Goal: Task Accomplishment & Management: Use online tool/utility

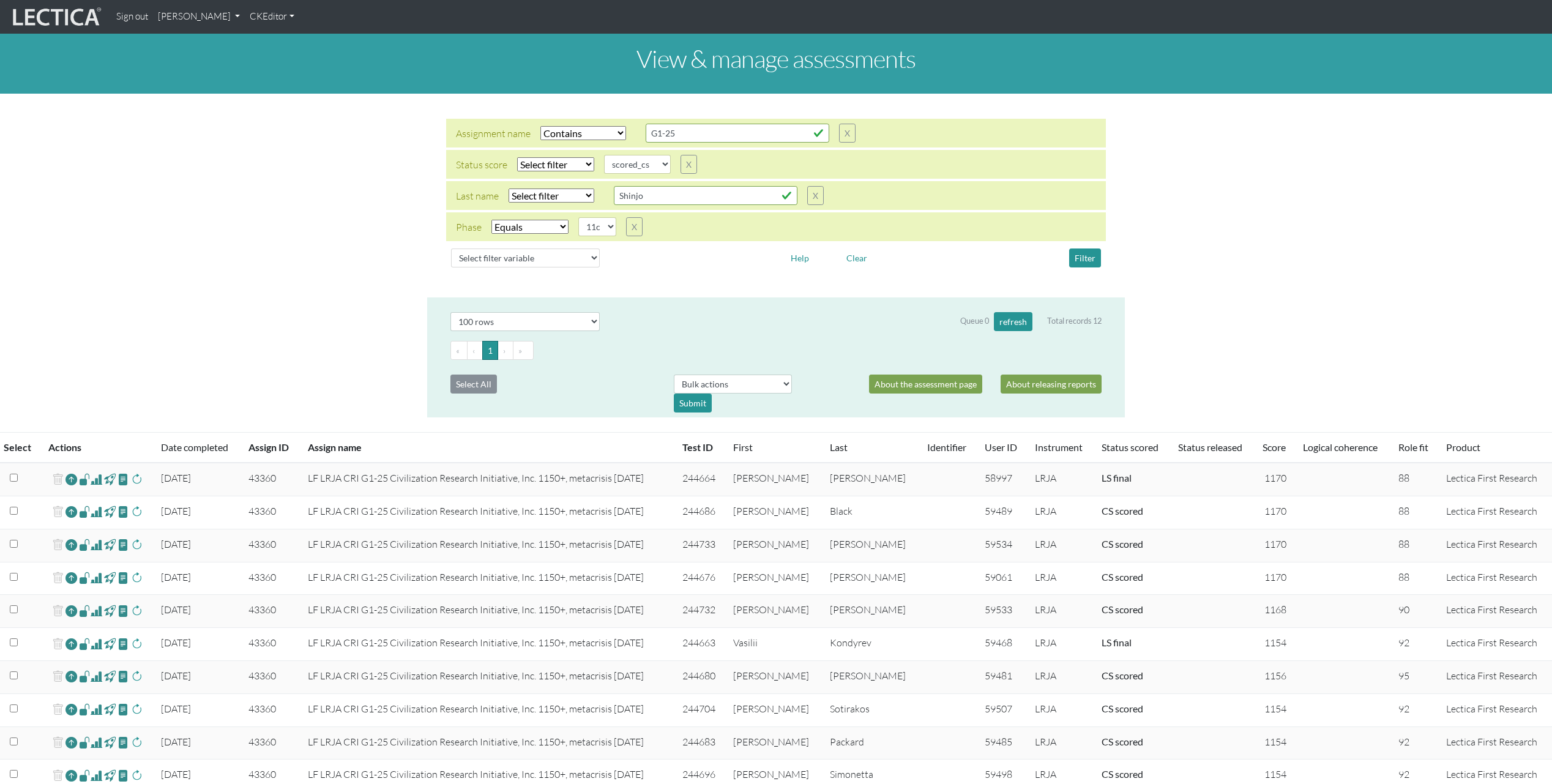
select select "icontains"
select select
select select "scored_cs"
select select "11c"
select select "100"
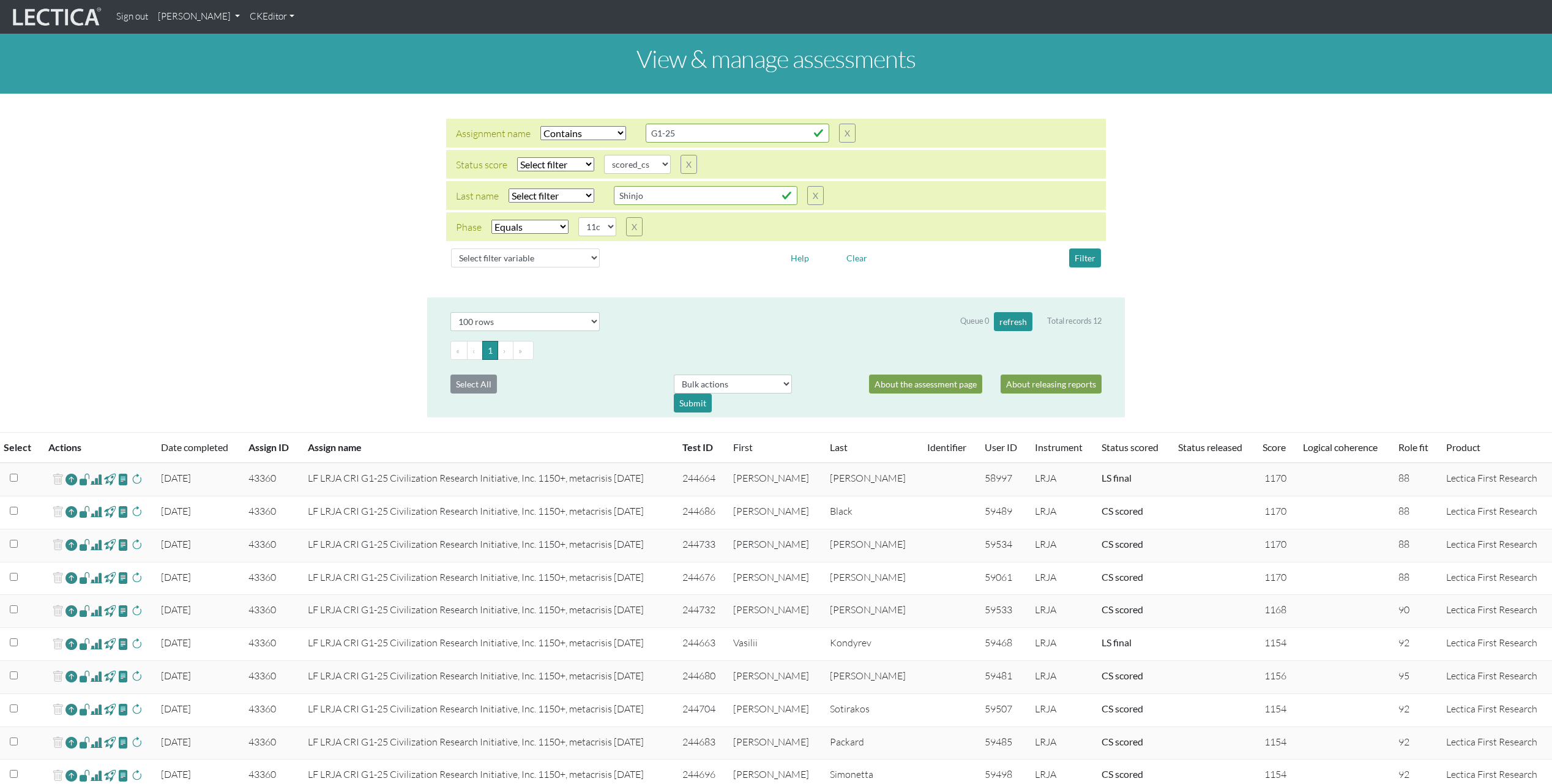
scroll to position [273, 0]
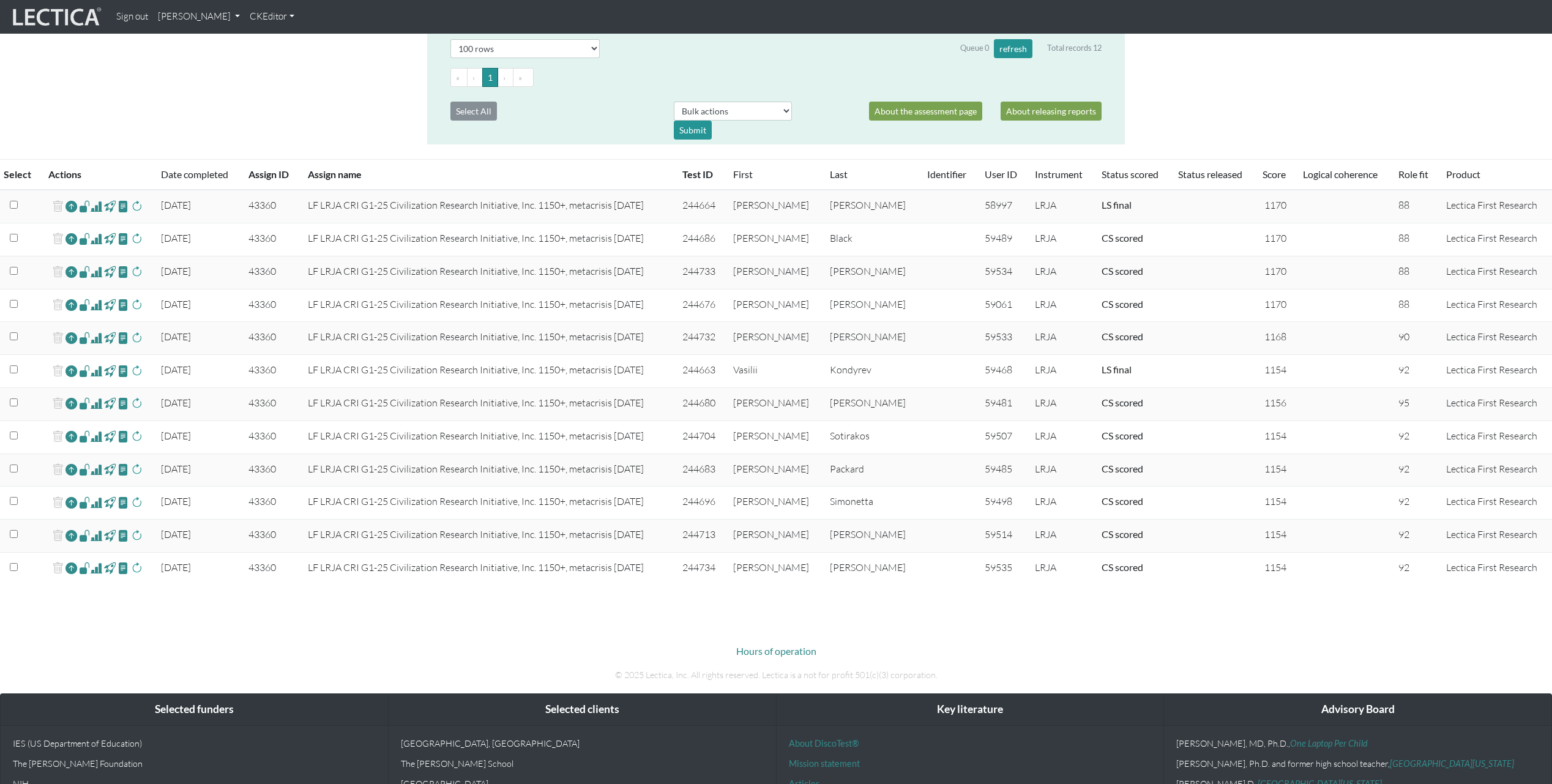
click at [947, 351] on td at bounding box center [949, 338] width 58 height 33
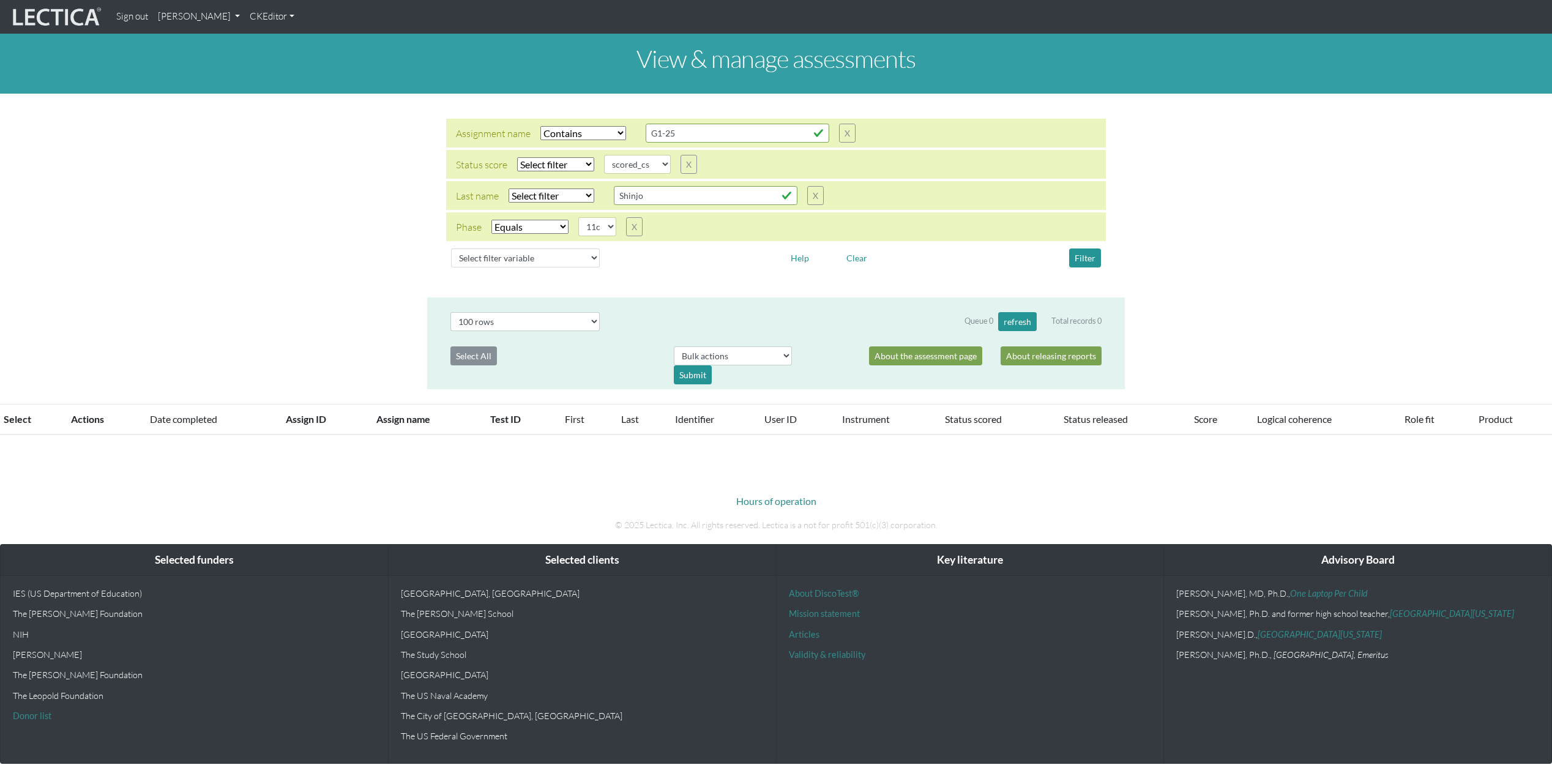
select select "icontains"
select select
select select "scored_cs"
select select "11c"
select select "100"
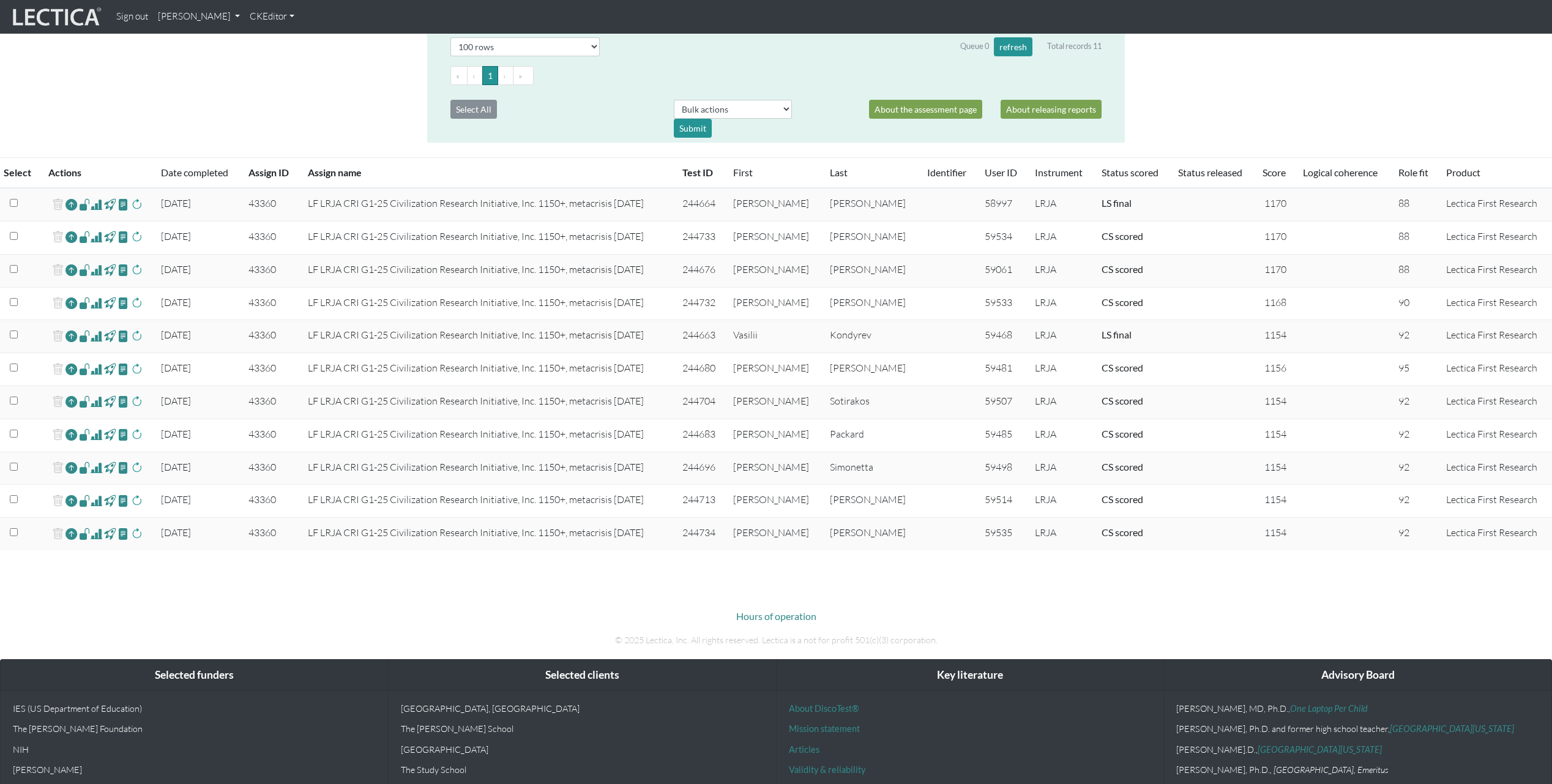
scroll to position [275, 0]
click at [98, 237] on span at bounding box center [96, 236] width 12 height 14
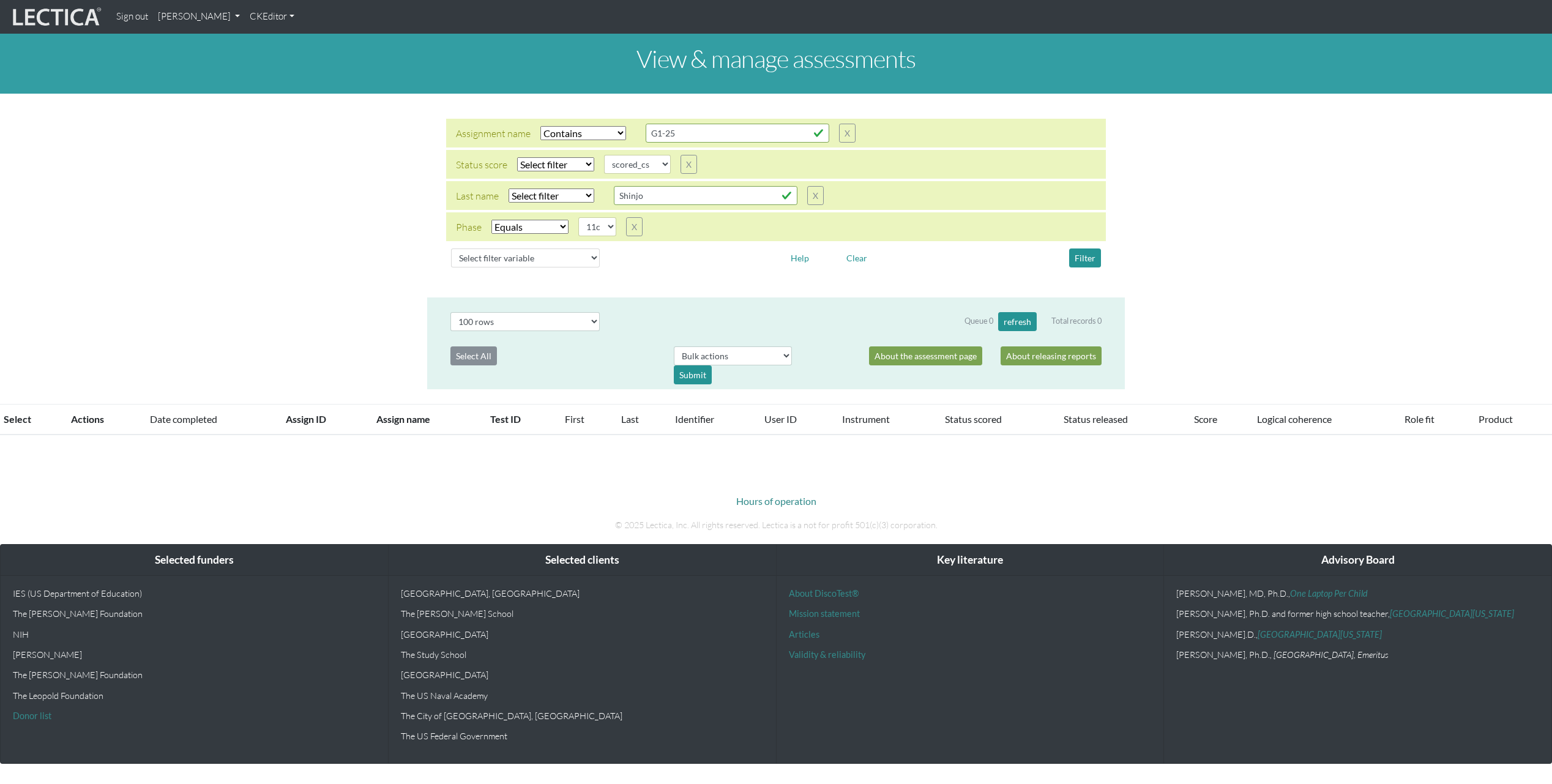
select select "icontains"
select select
select select "scored_cs"
select select "11c"
select select "100"
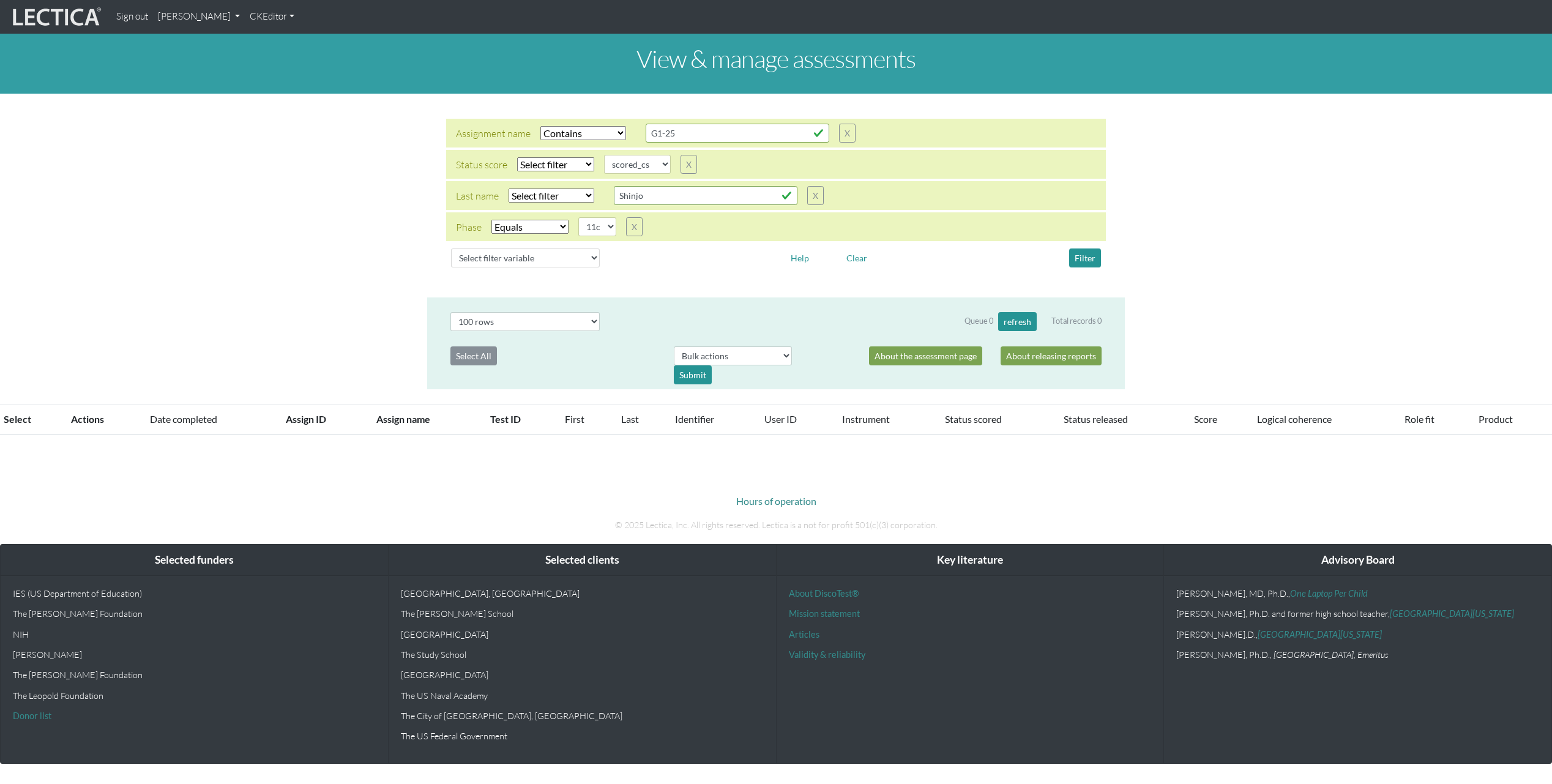
scroll to position [275, 0]
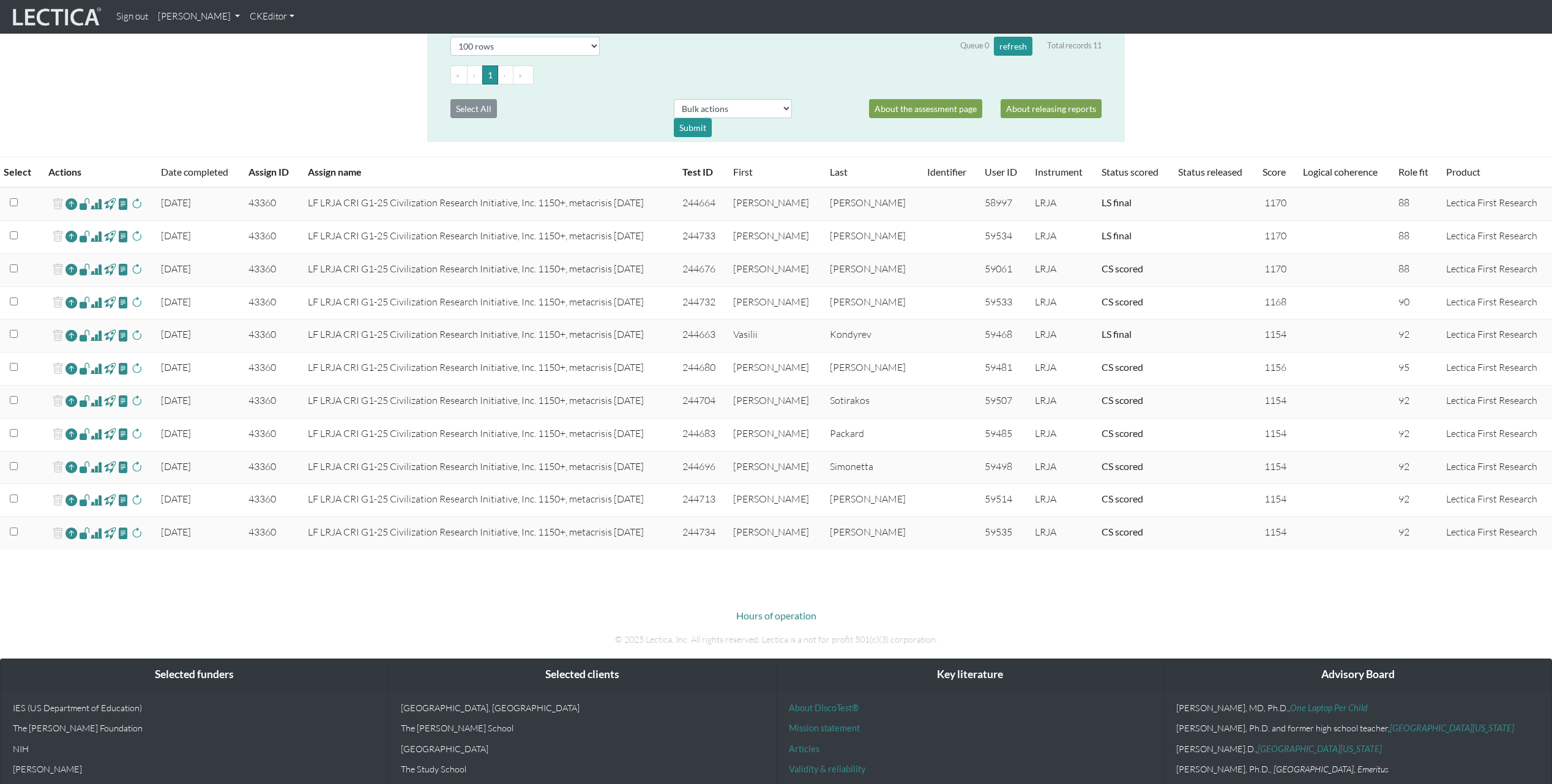
click at [100, 270] on span at bounding box center [96, 269] width 12 height 14
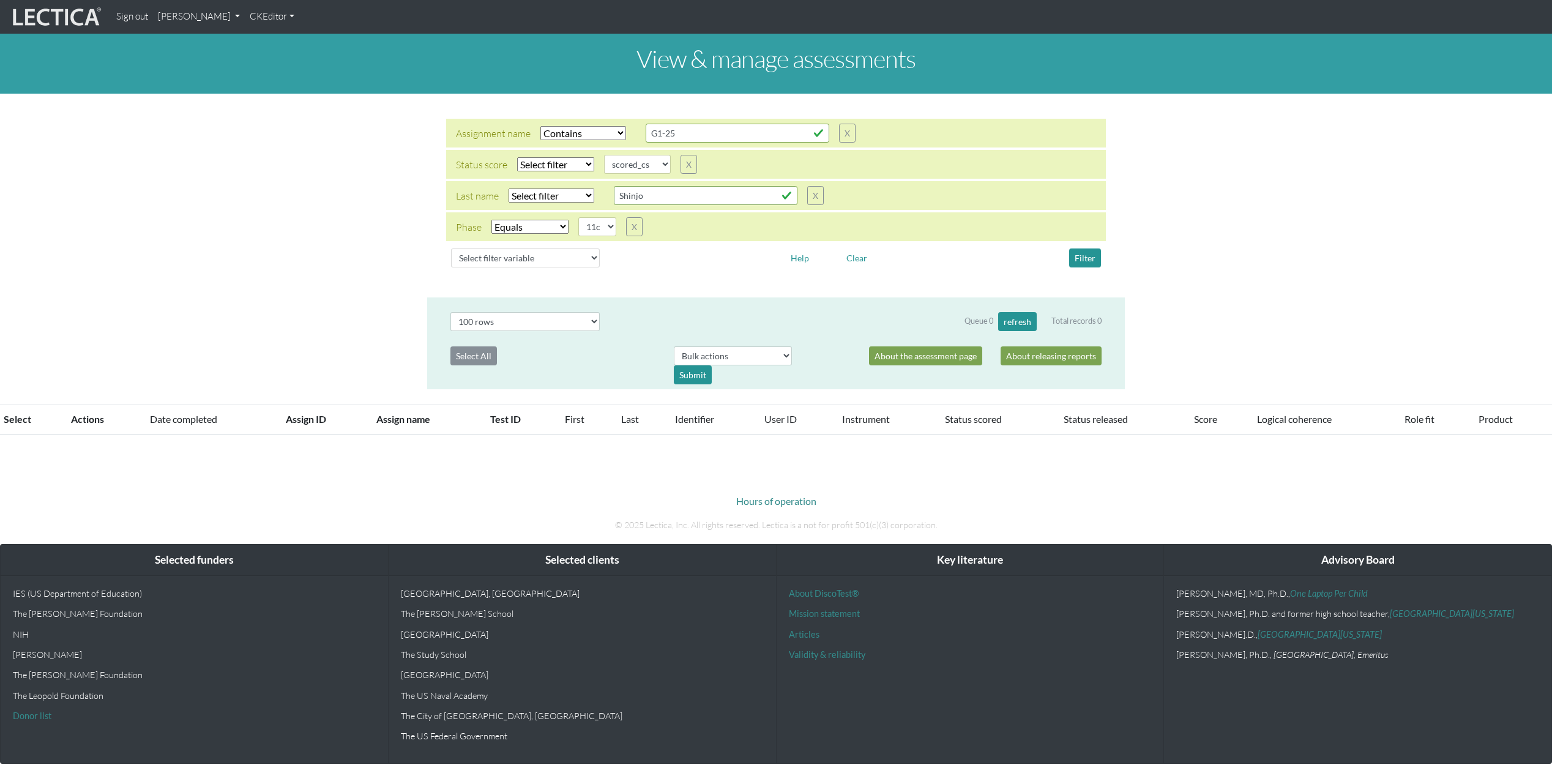
select select "icontains"
select select
select select "scored_cs"
select select "11c"
select select "100"
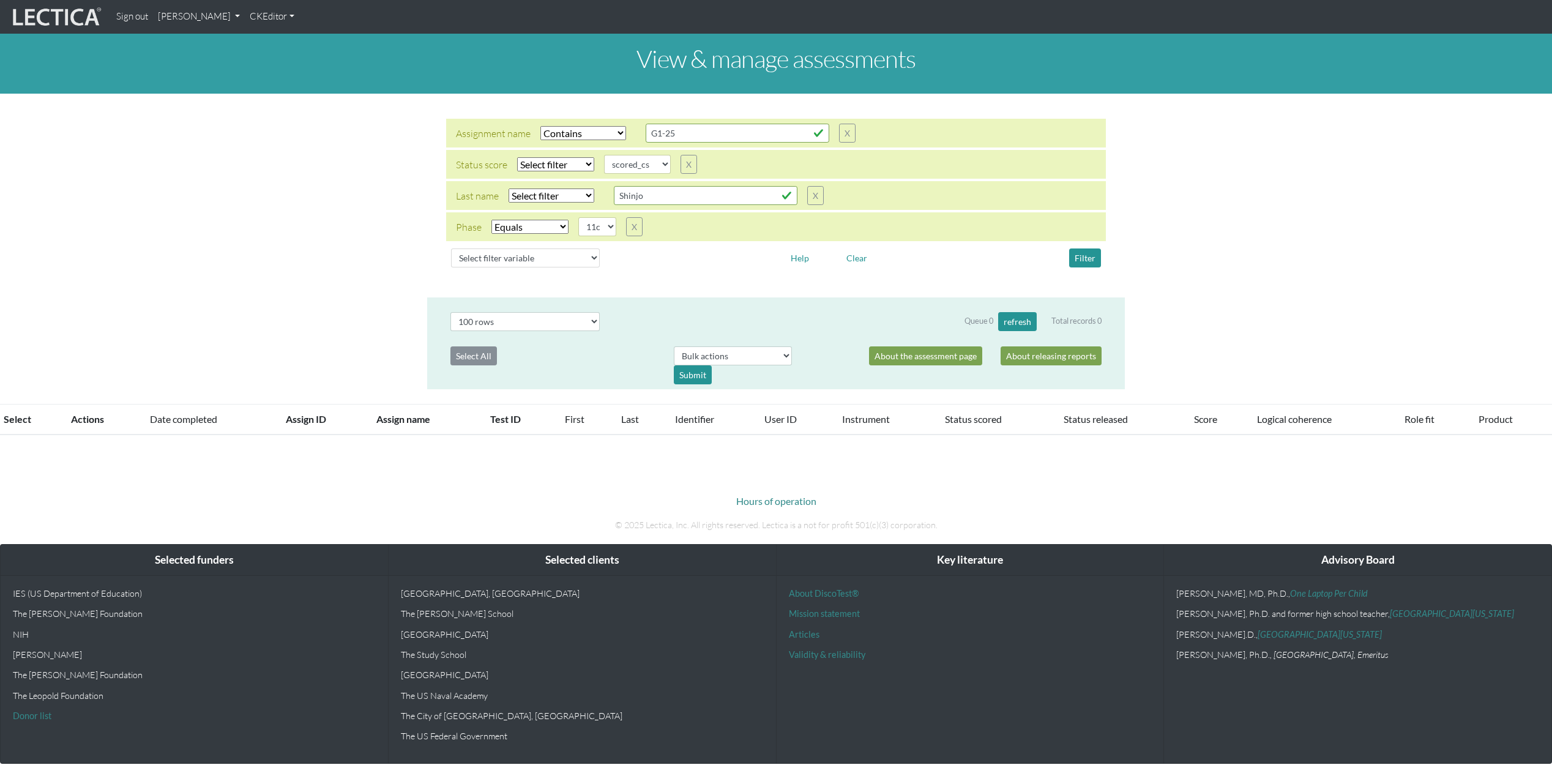
scroll to position [275, 0]
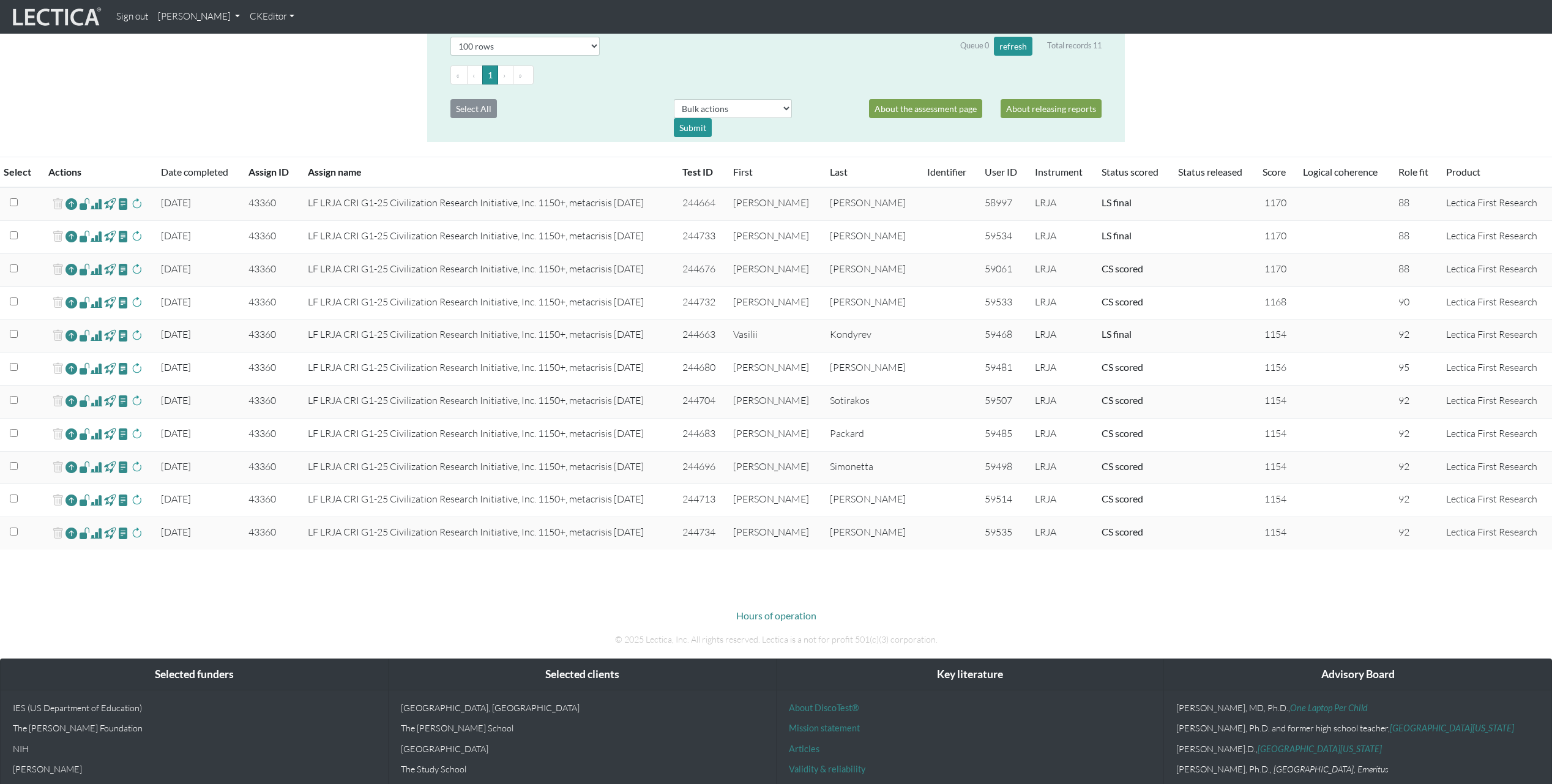
click at [101, 235] on span at bounding box center [96, 236] width 12 height 14
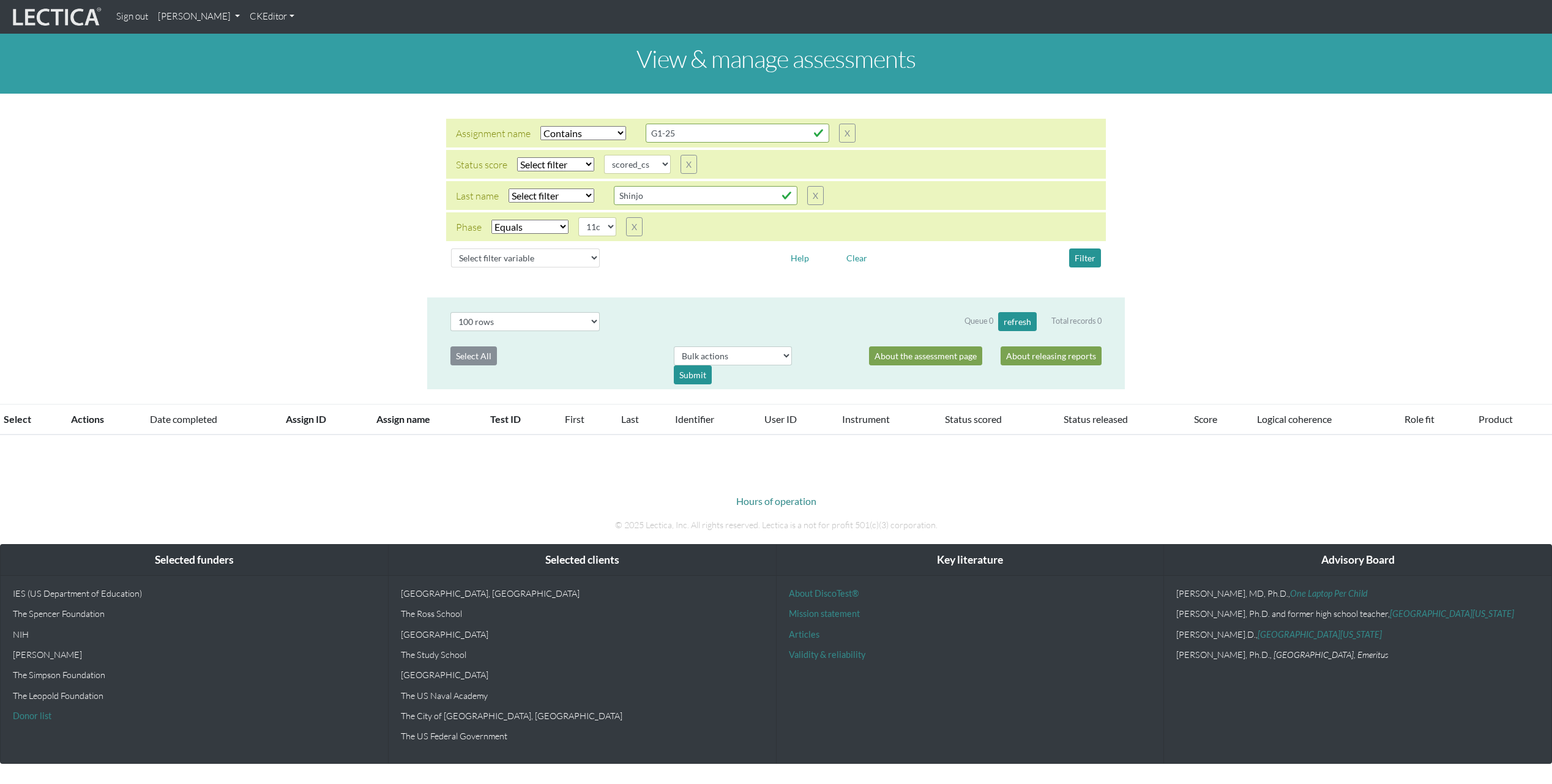
select select "icontains"
select select
select select "scored_cs"
select select "11c"
select select "100"
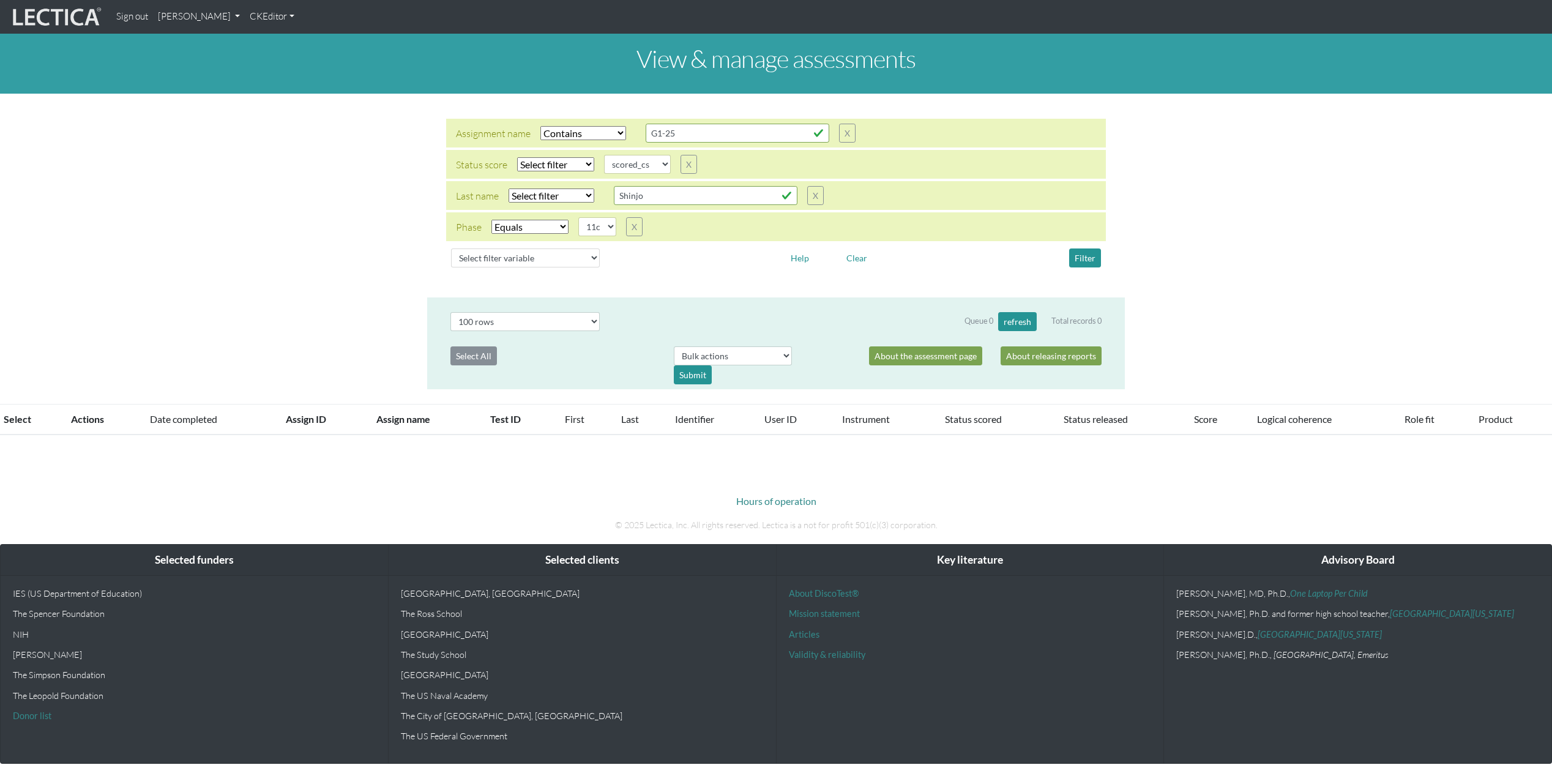
scroll to position [275, 0]
select select "icontains"
select select
select select "scored_cs"
select select "11c"
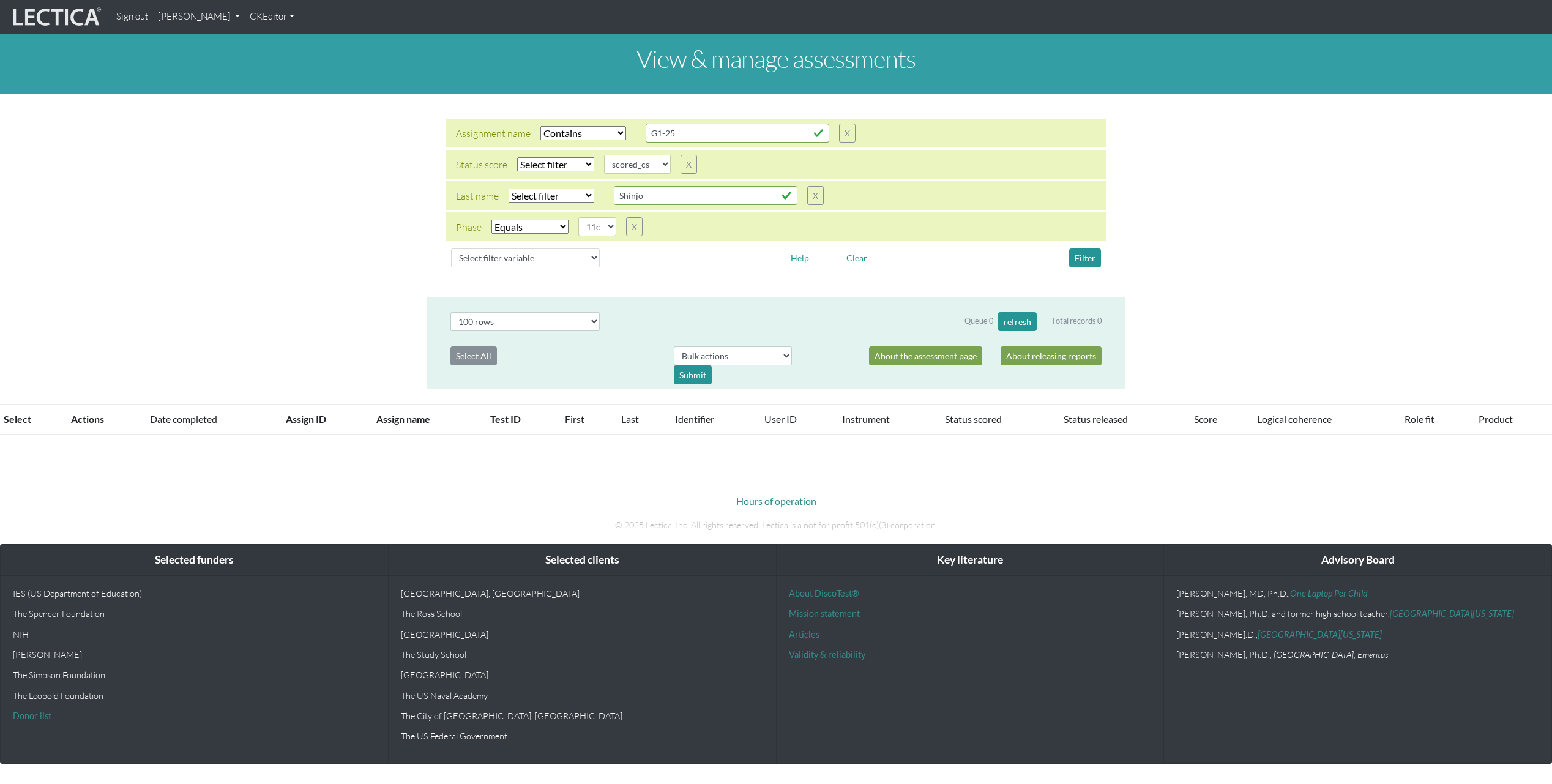
select select "100"
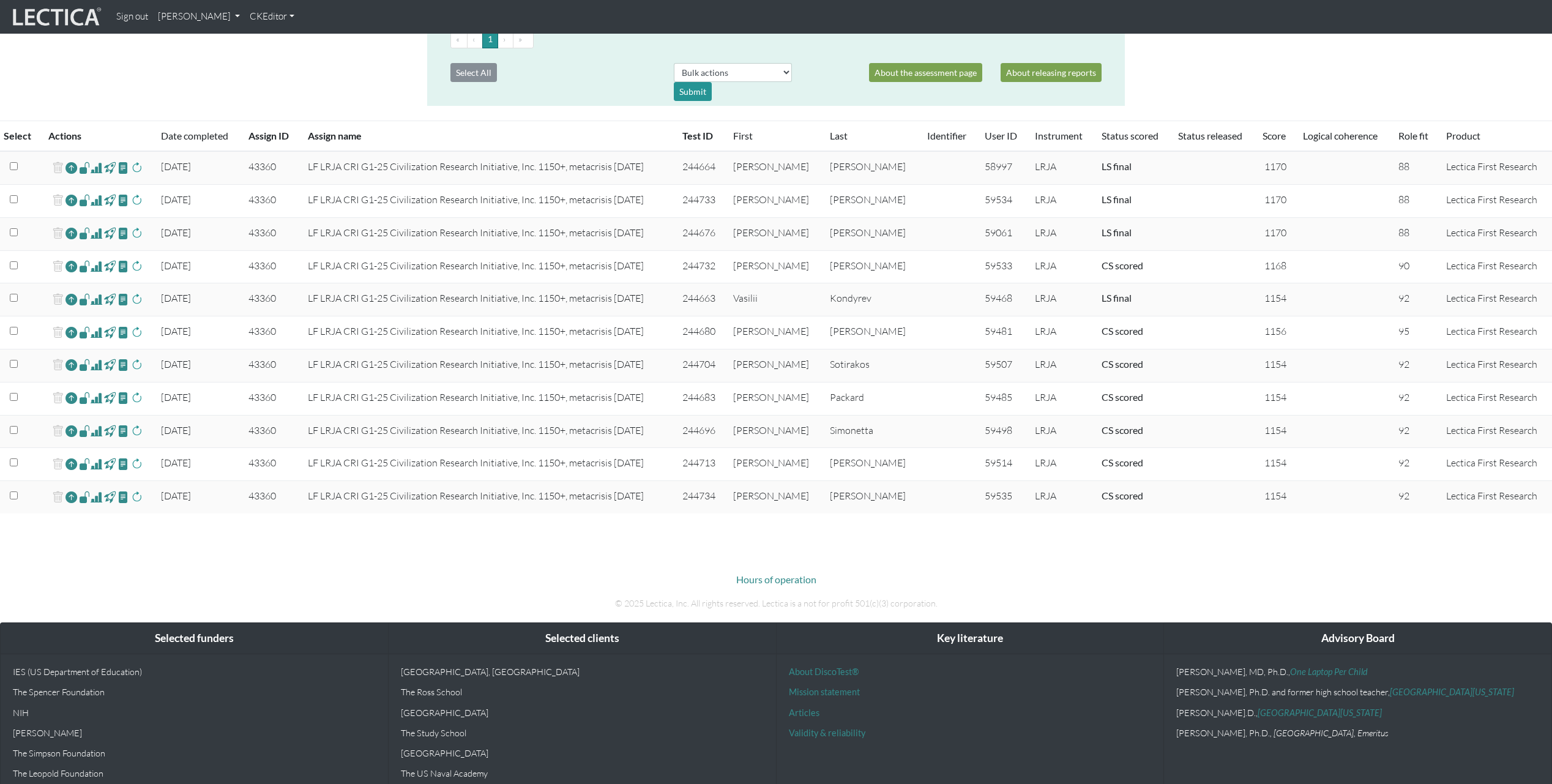
scroll to position [313, 0]
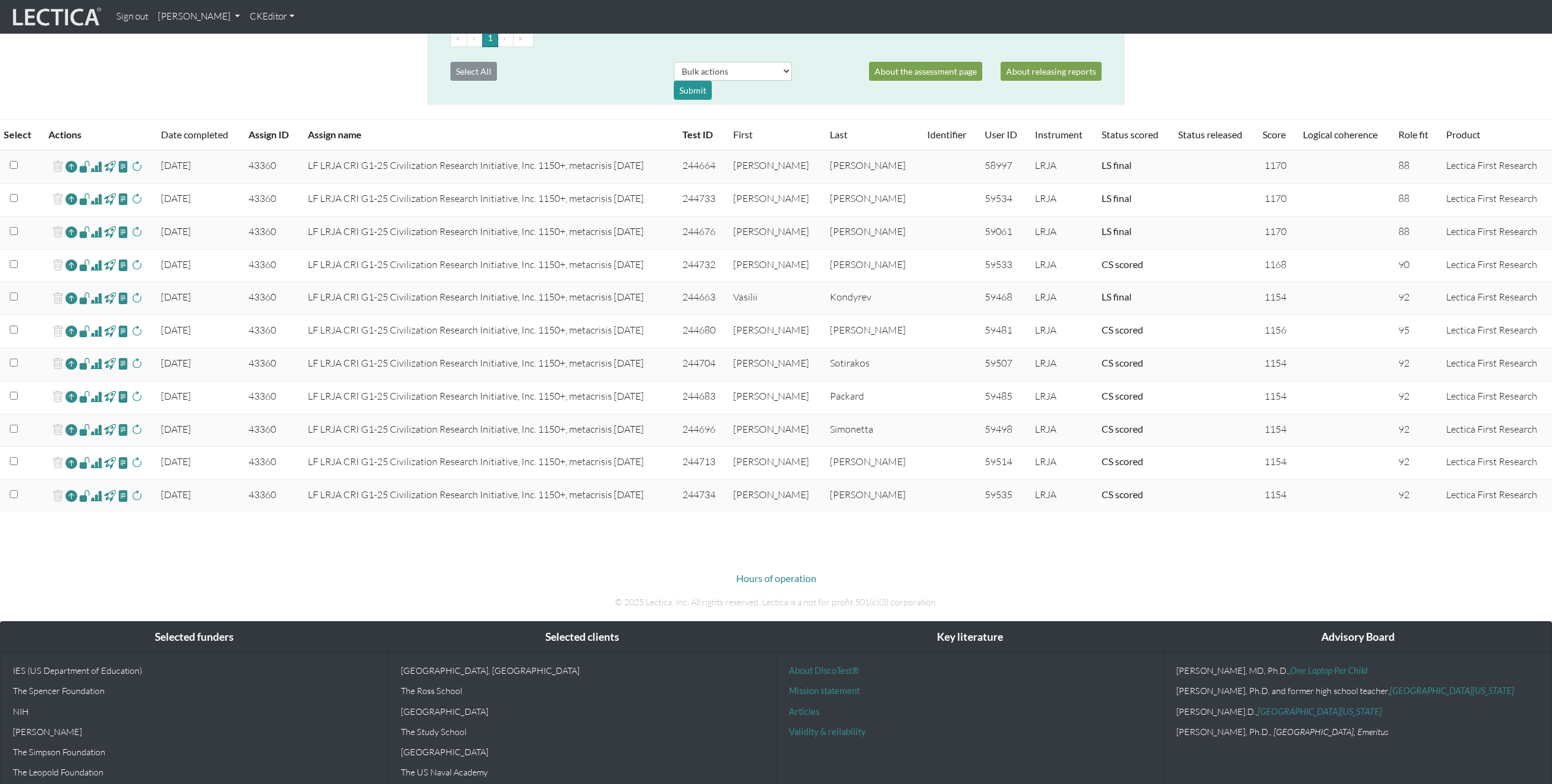
click at [100, 266] on span at bounding box center [96, 265] width 12 height 14
click at [920, 308] on td at bounding box center [949, 299] width 58 height 33
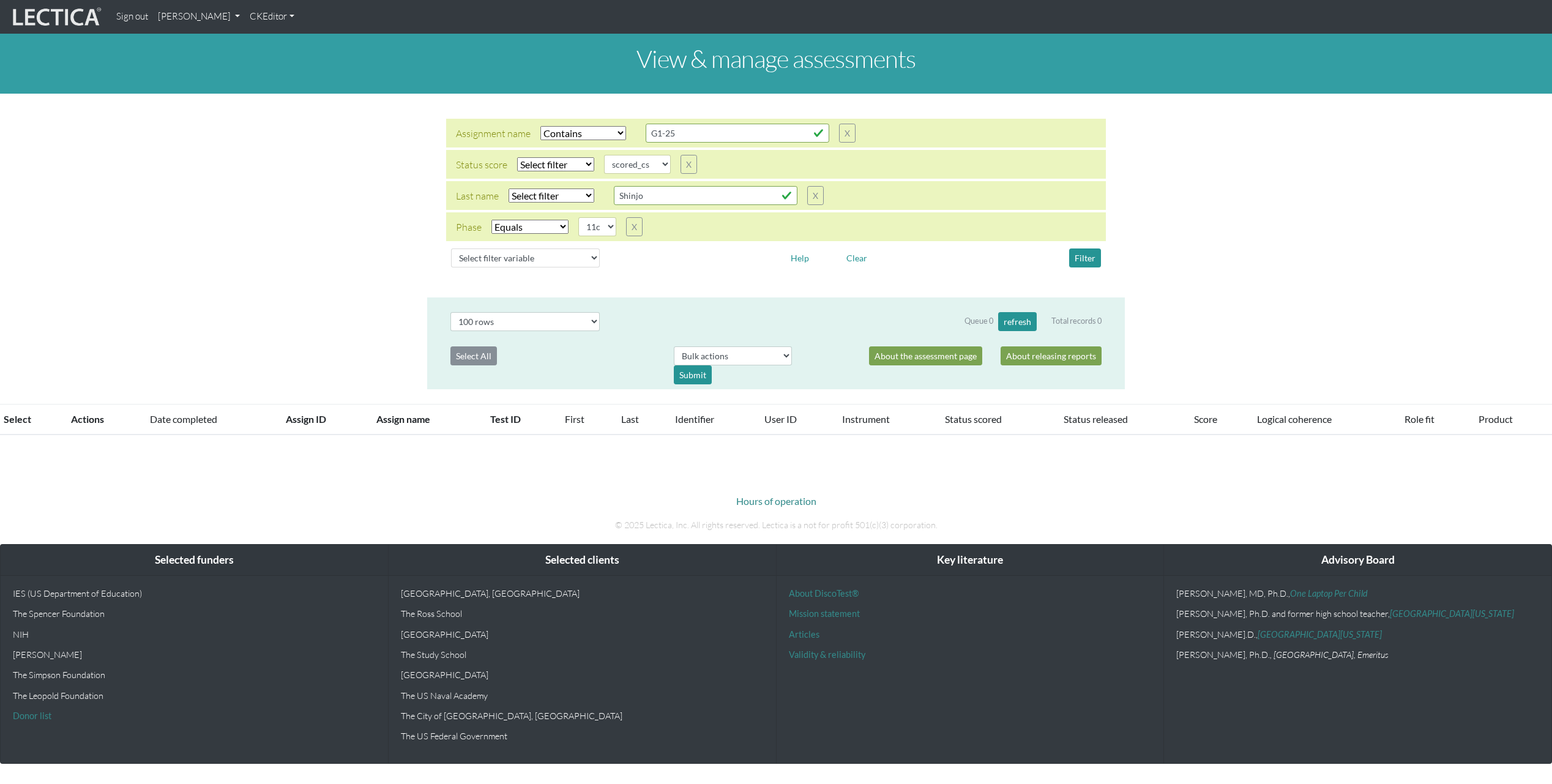
select select "icontains"
select select
select select "scored_cs"
select select "11c"
select select "100"
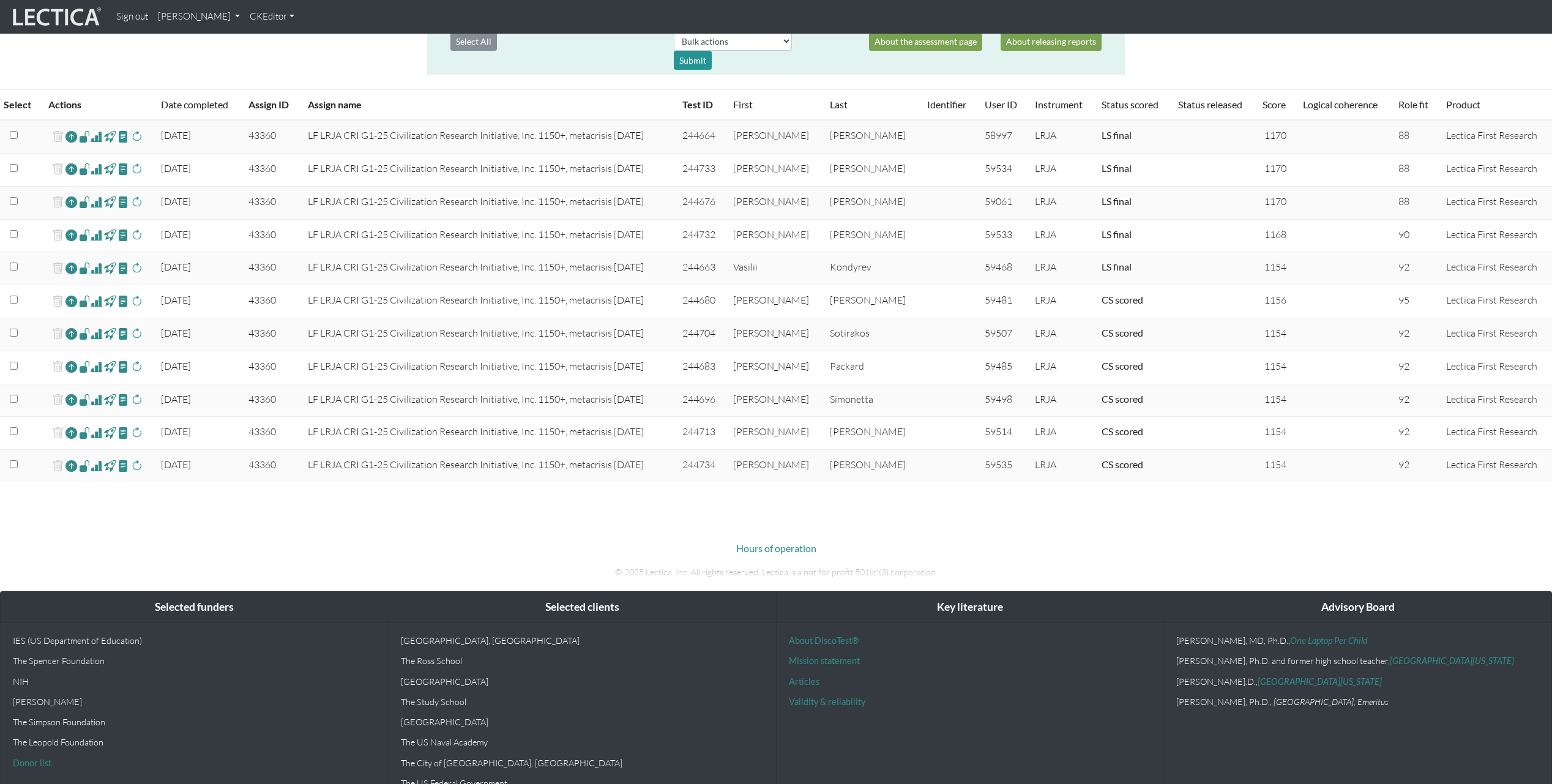
scroll to position [348, 0]
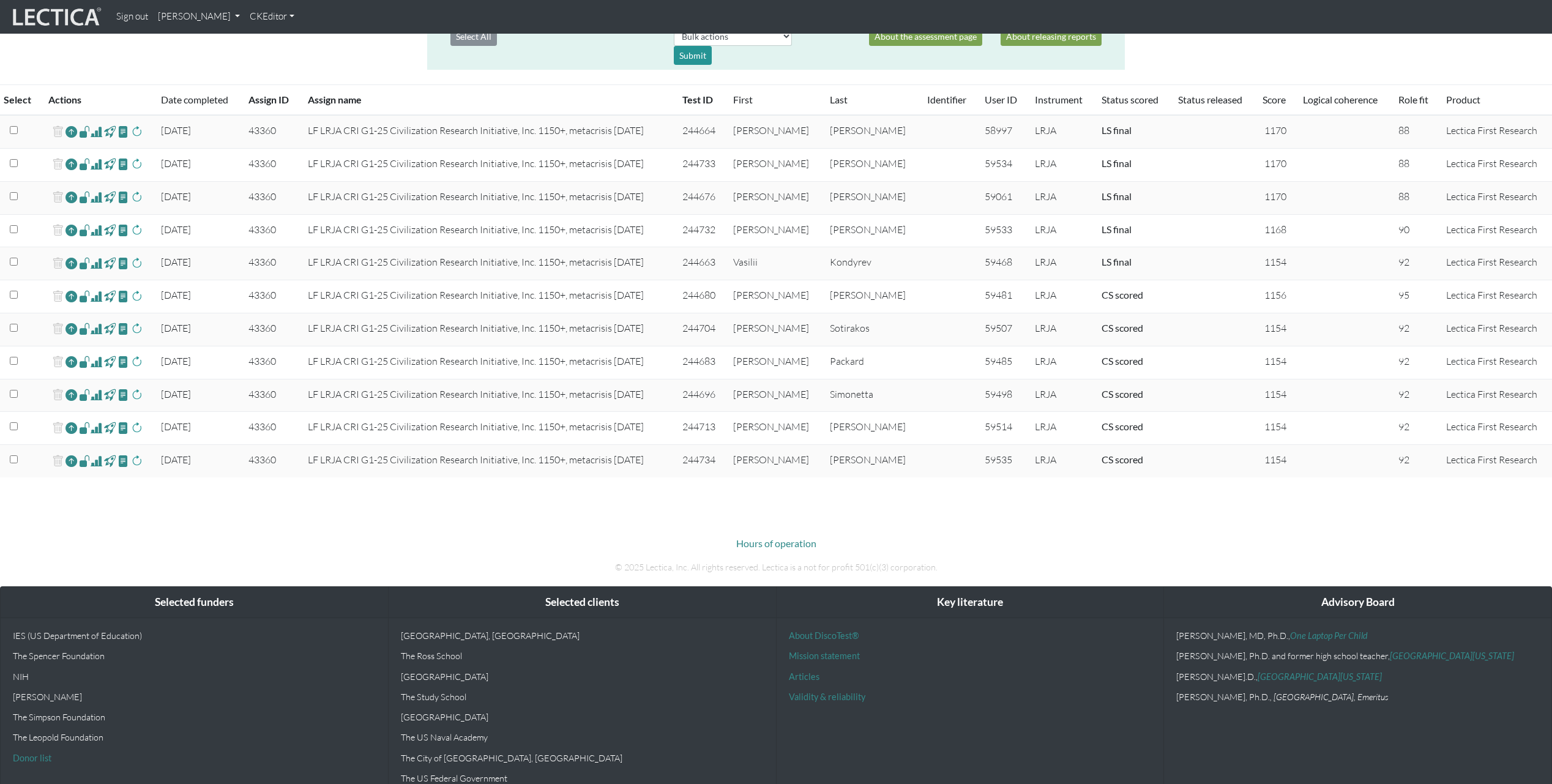
click at [101, 462] on span at bounding box center [96, 461] width 12 height 14
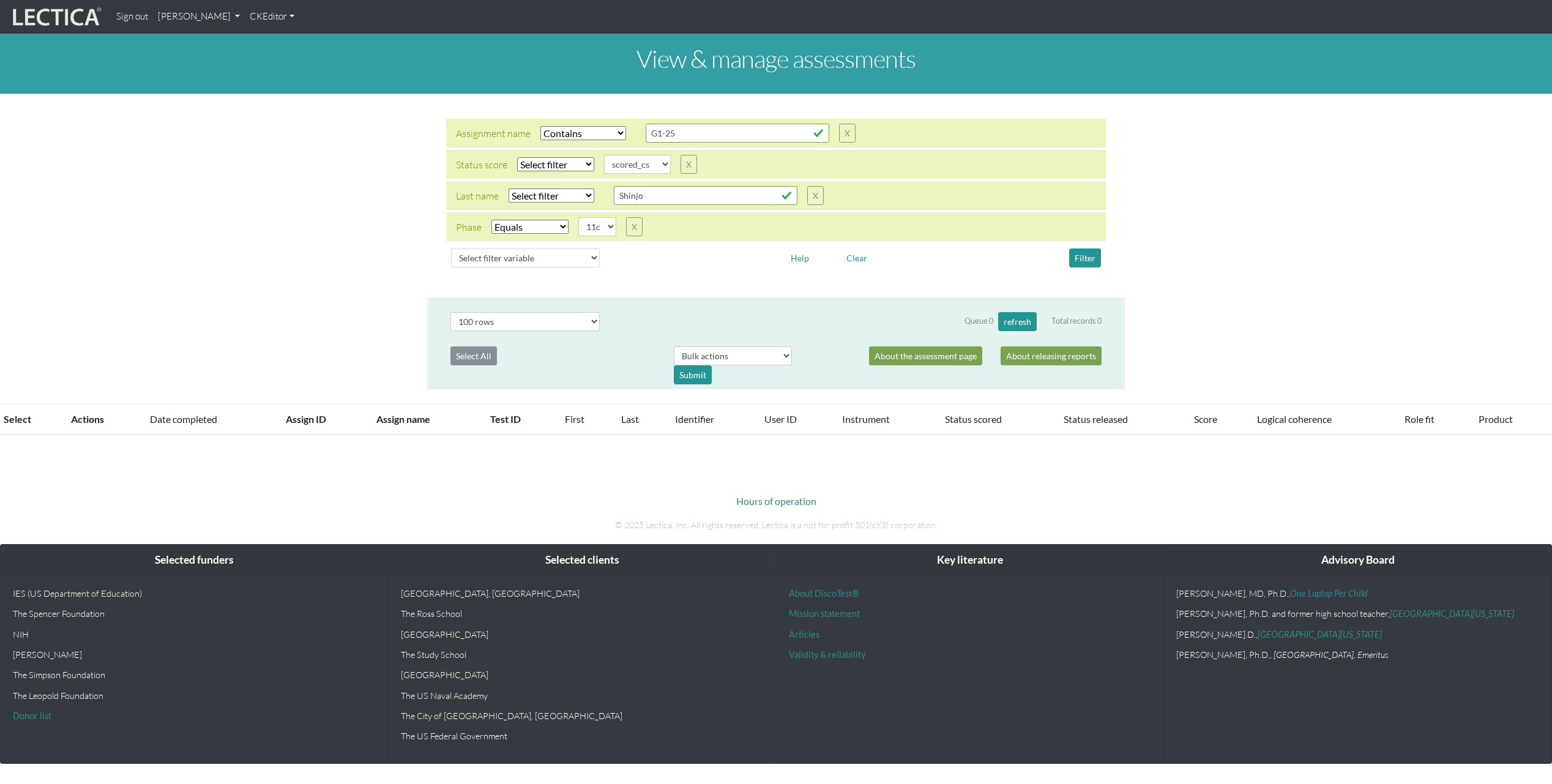
select select "icontains"
select select
select select "scored_cs"
select select "11c"
select select "100"
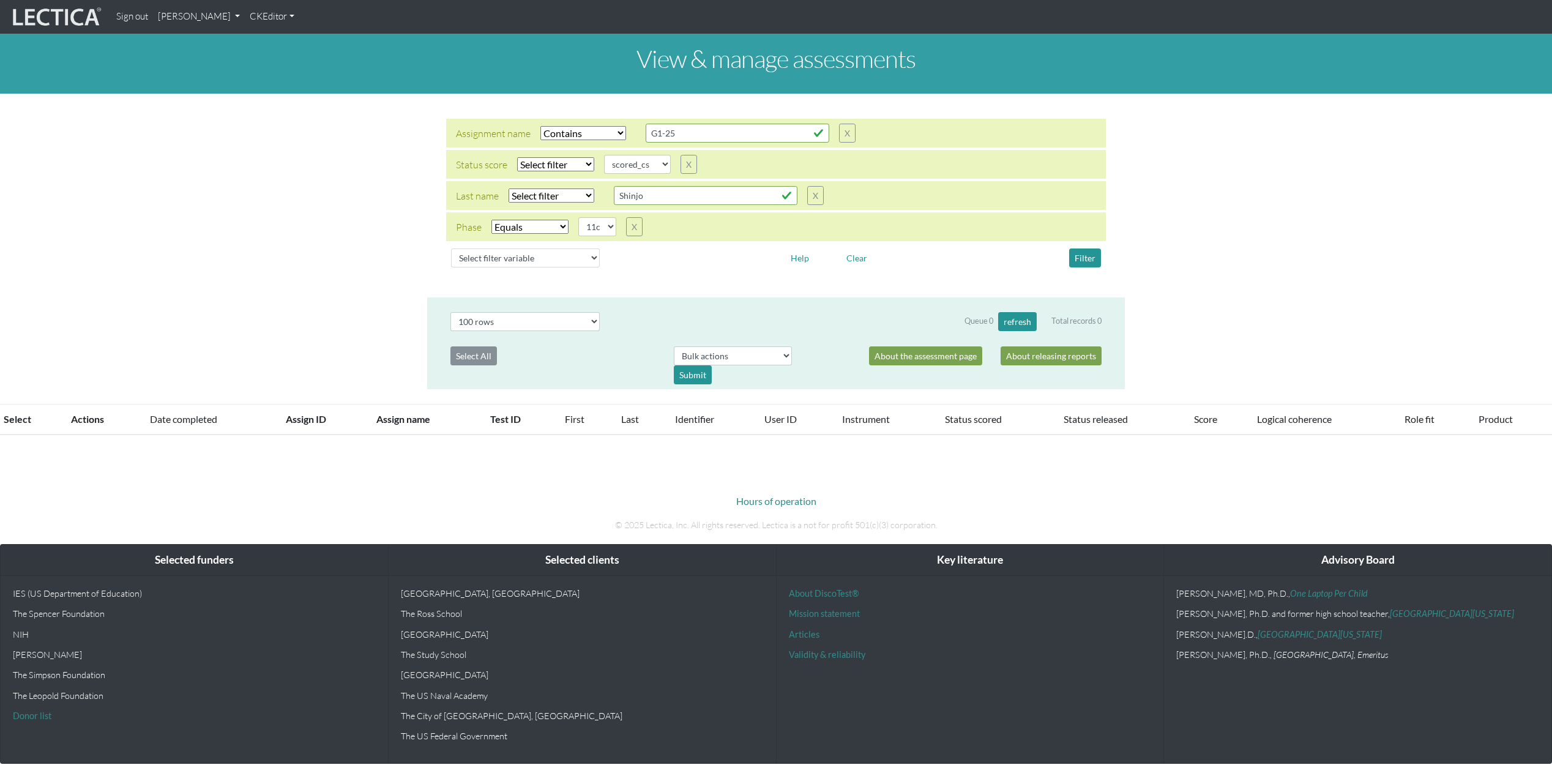
scroll to position [343, 0]
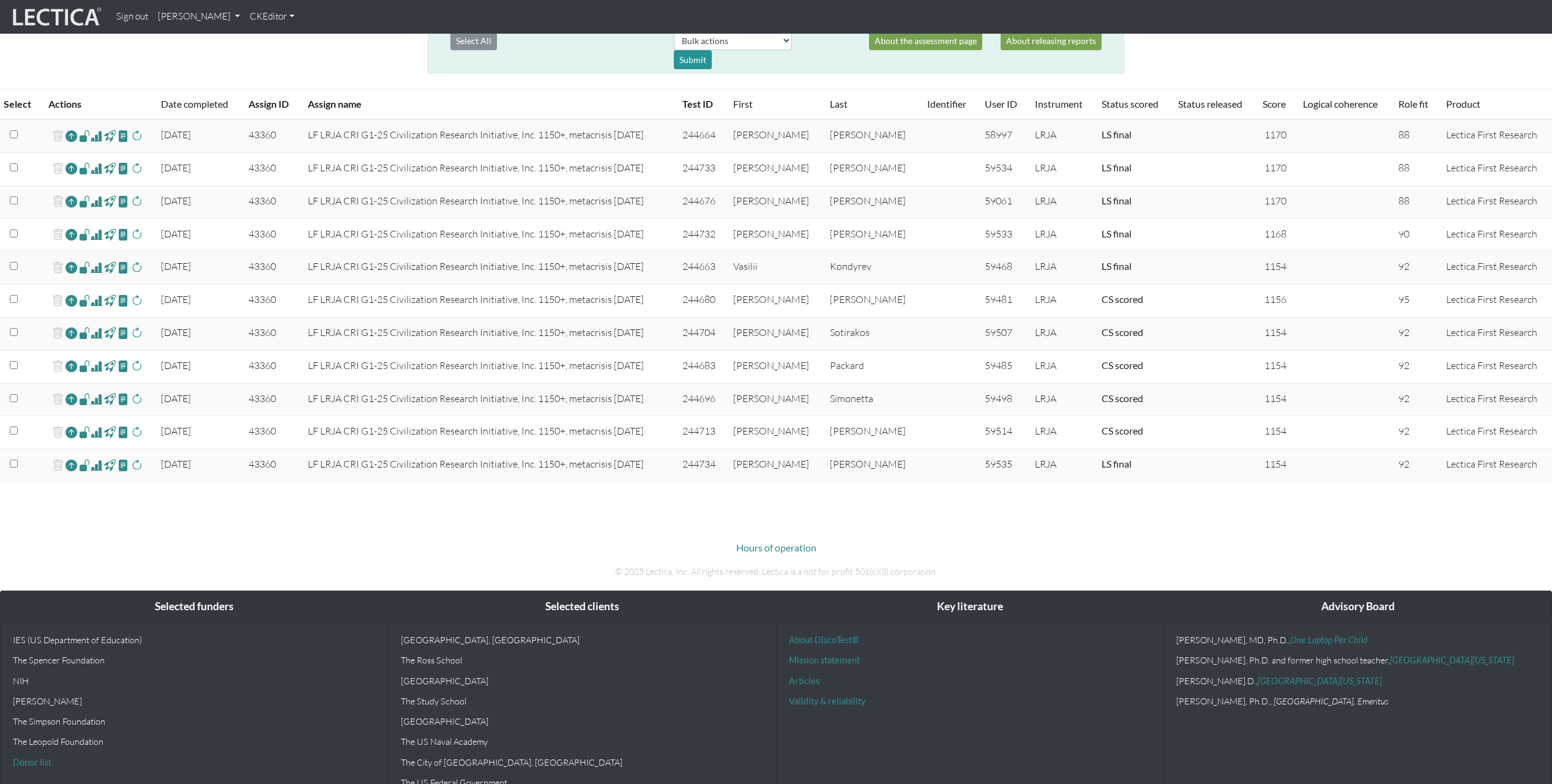
click at [97, 268] on span at bounding box center [96, 267] width 12 height 14
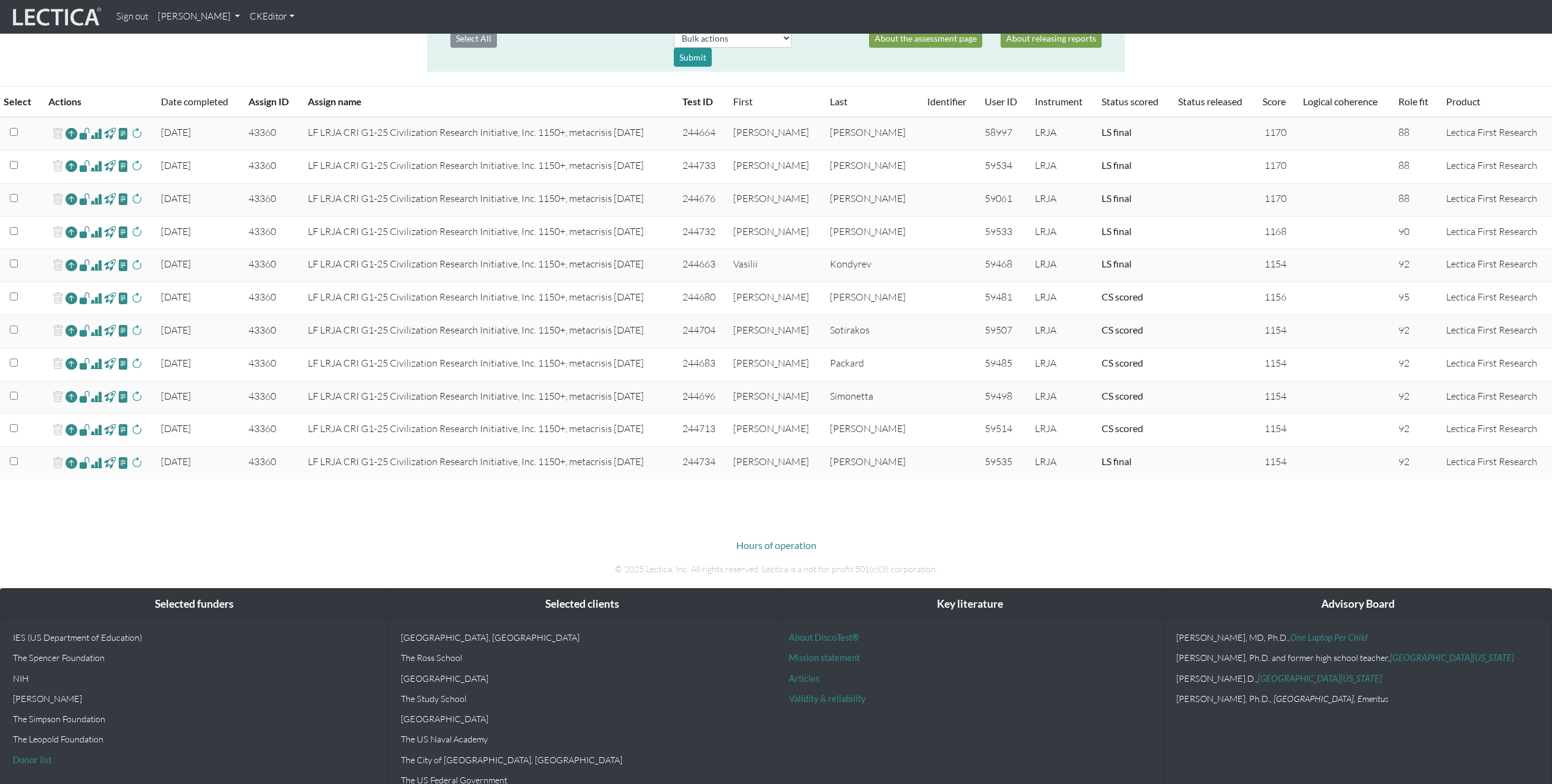
scroll to position [352, 0]
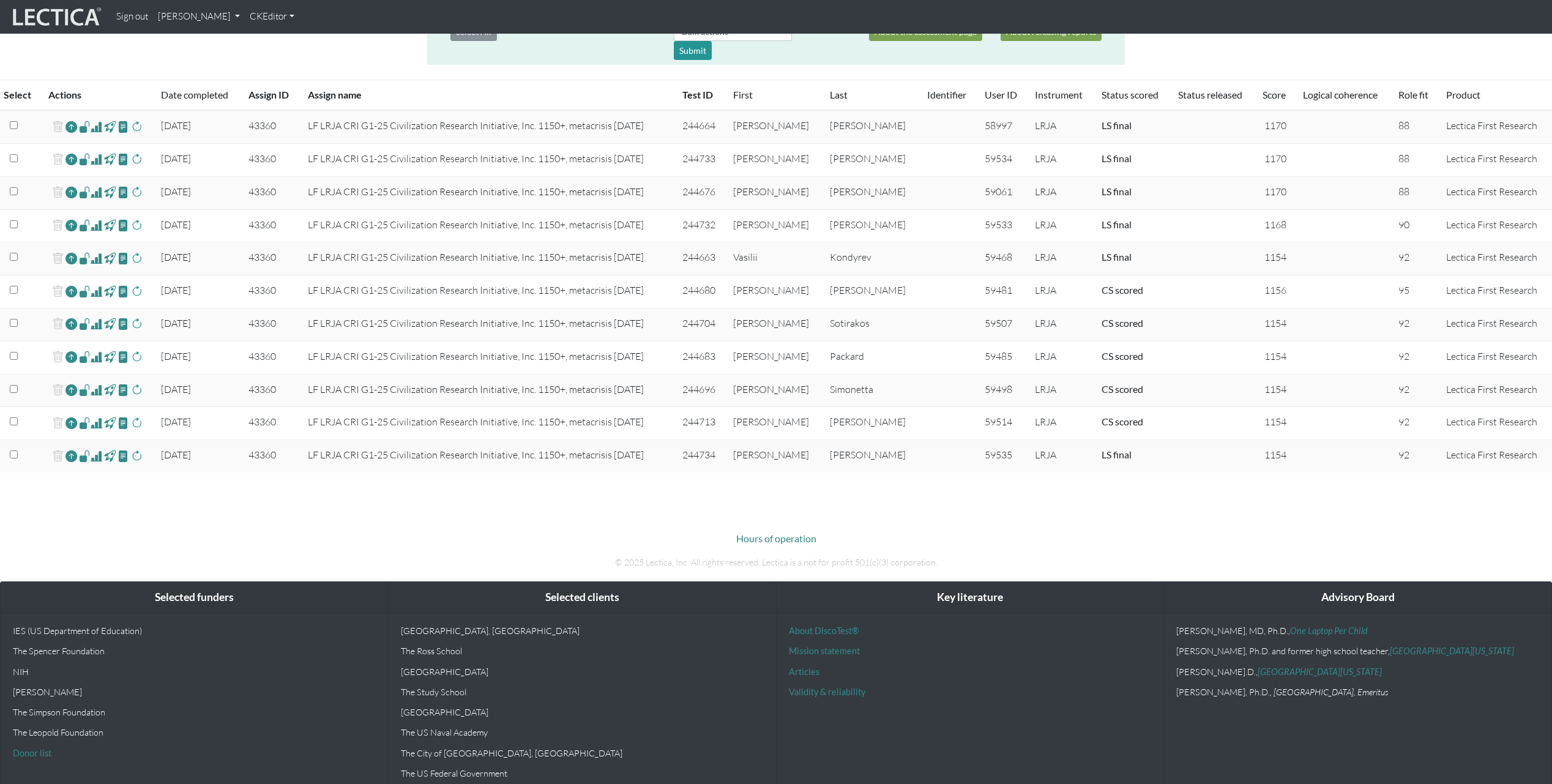
click at [100, 292] on span at bounding box center [96, 291] width 12 height 14
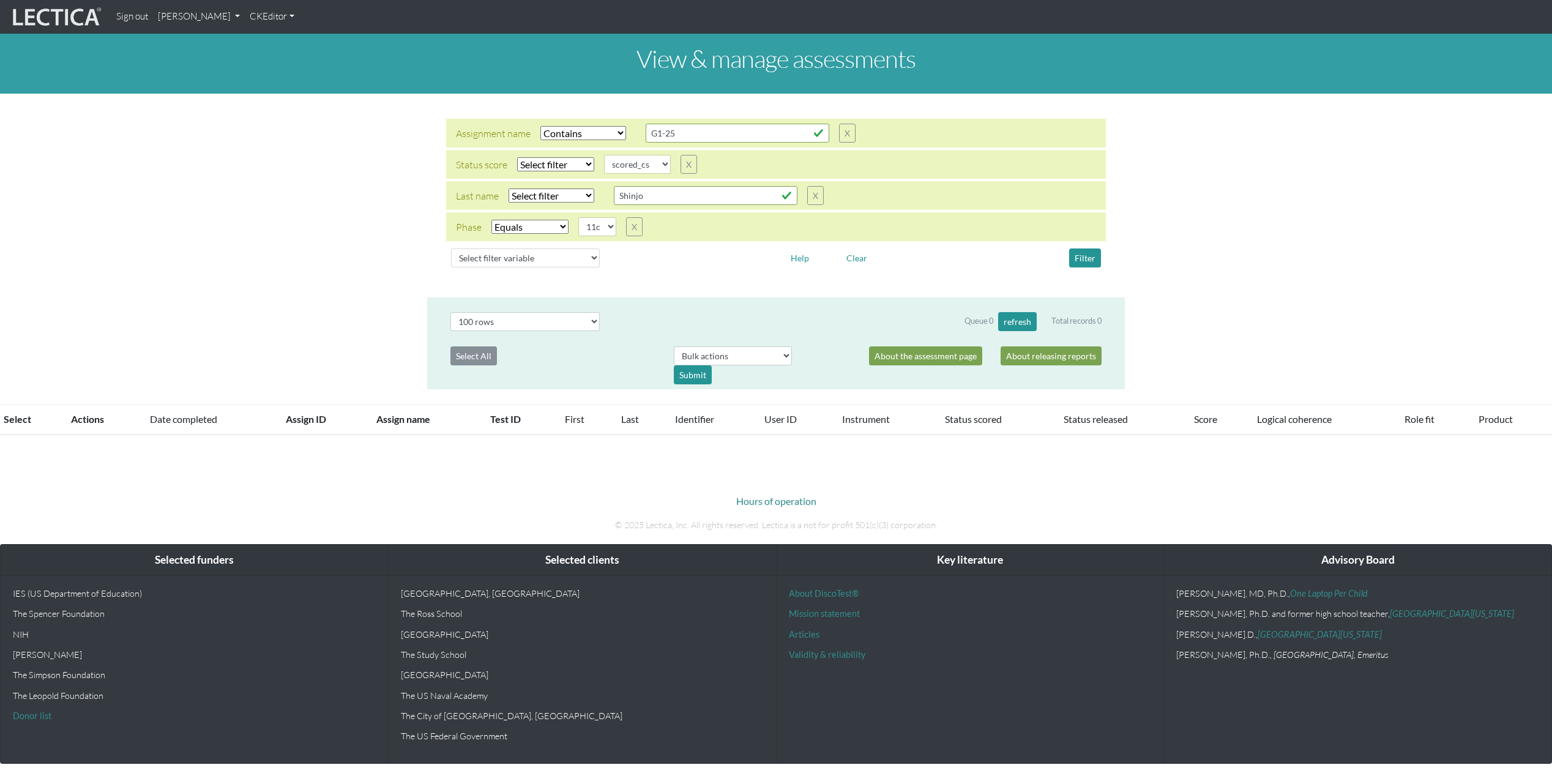
select select "icontains"
select select
select select "scored_cs"
select select "11c"
select select "100"
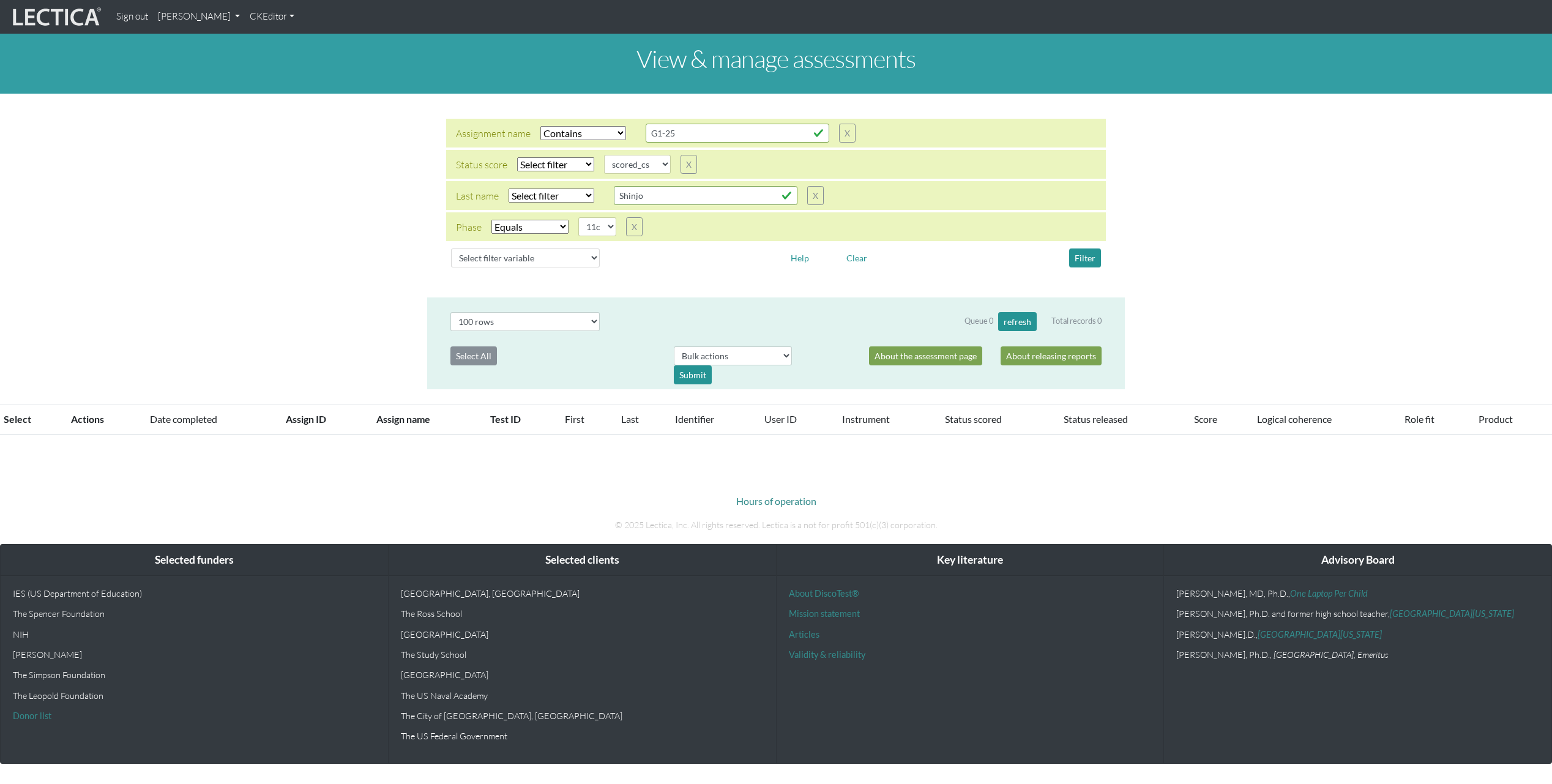
scroll to position [349, 0]
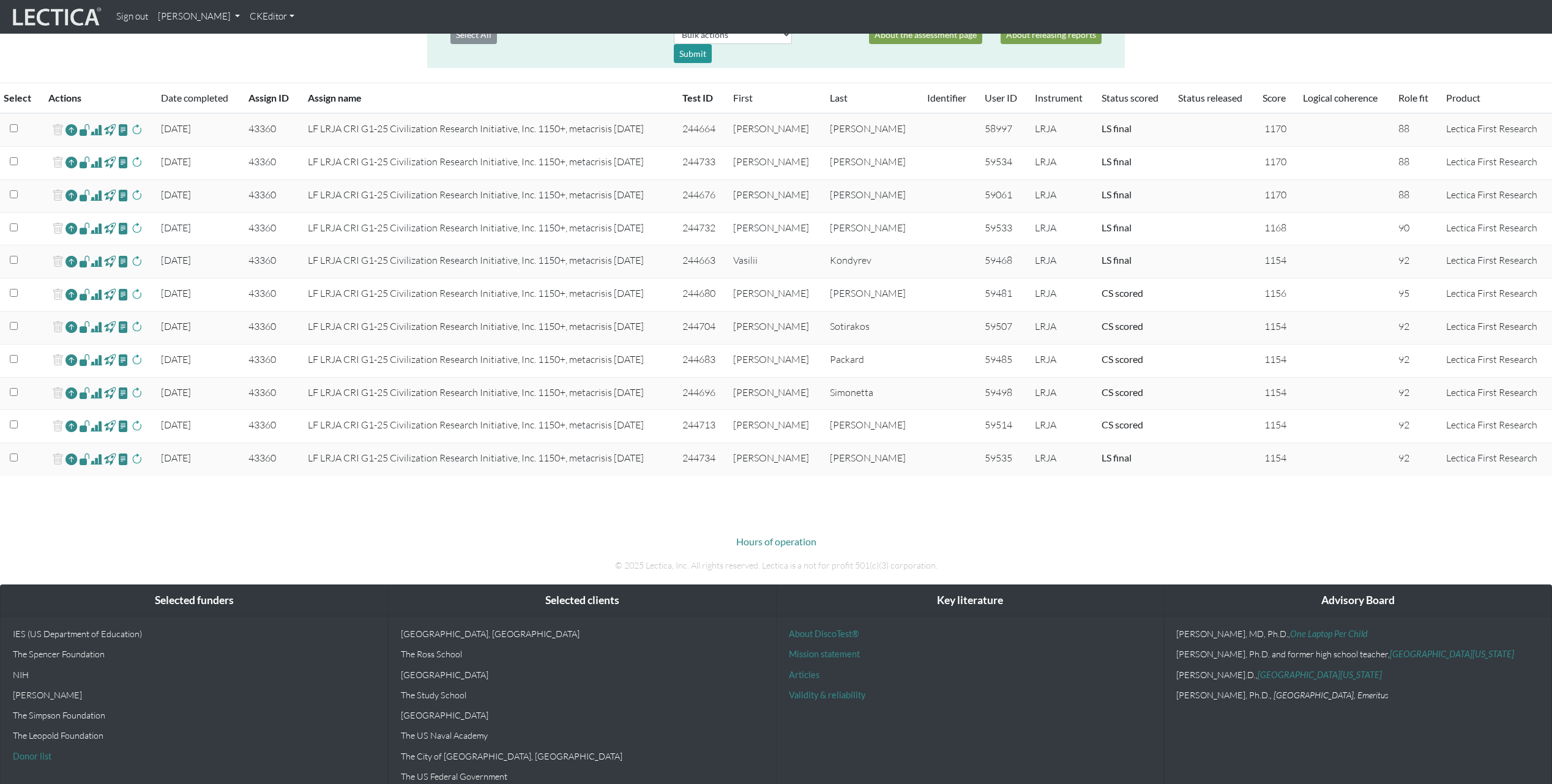
click at [100, 426] on span at bounding box center [96, 425] width 12 height 14
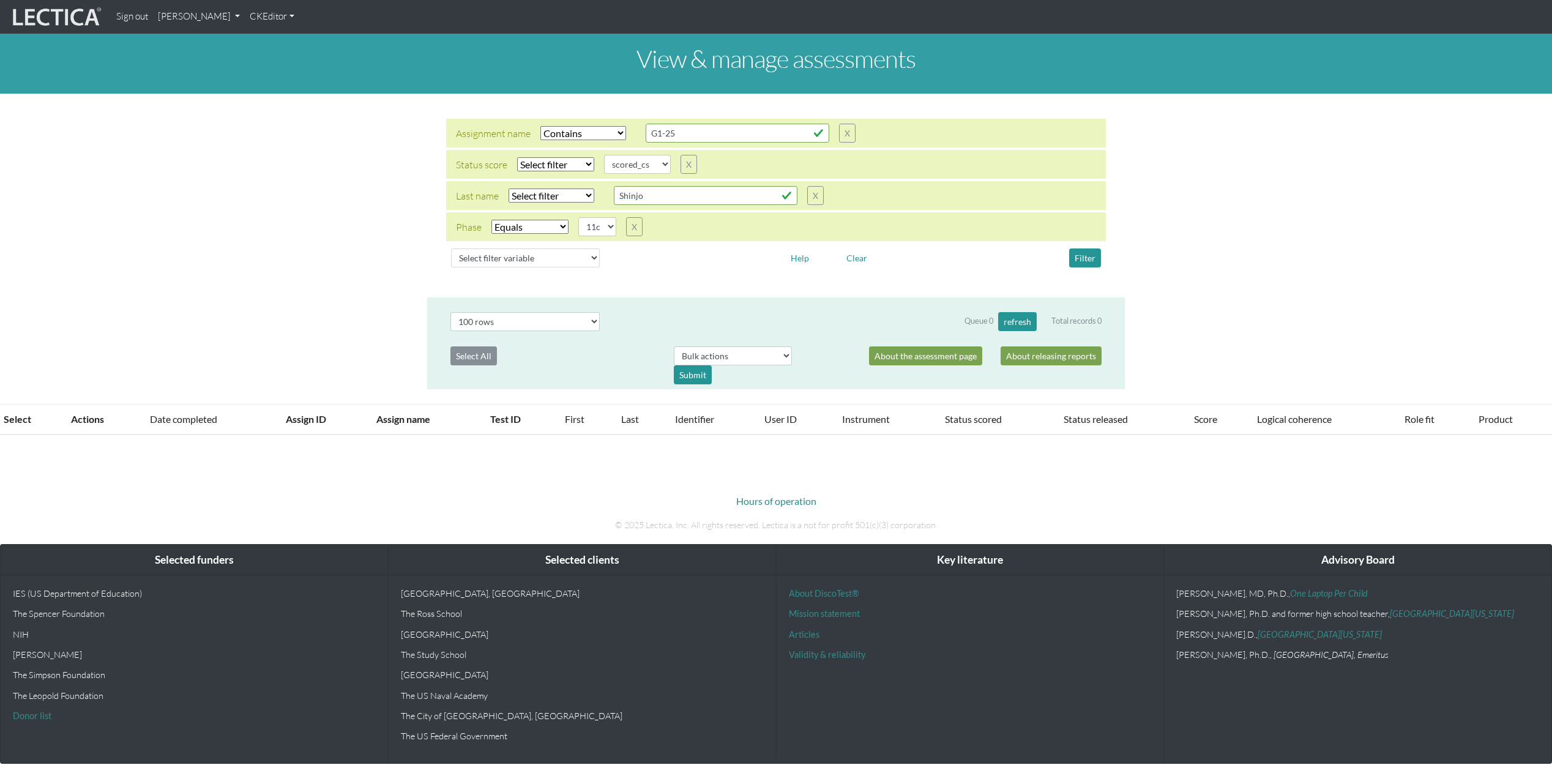
select select "icontains"
select select
select select "scored_cs"
select select "11c"
select select "100"
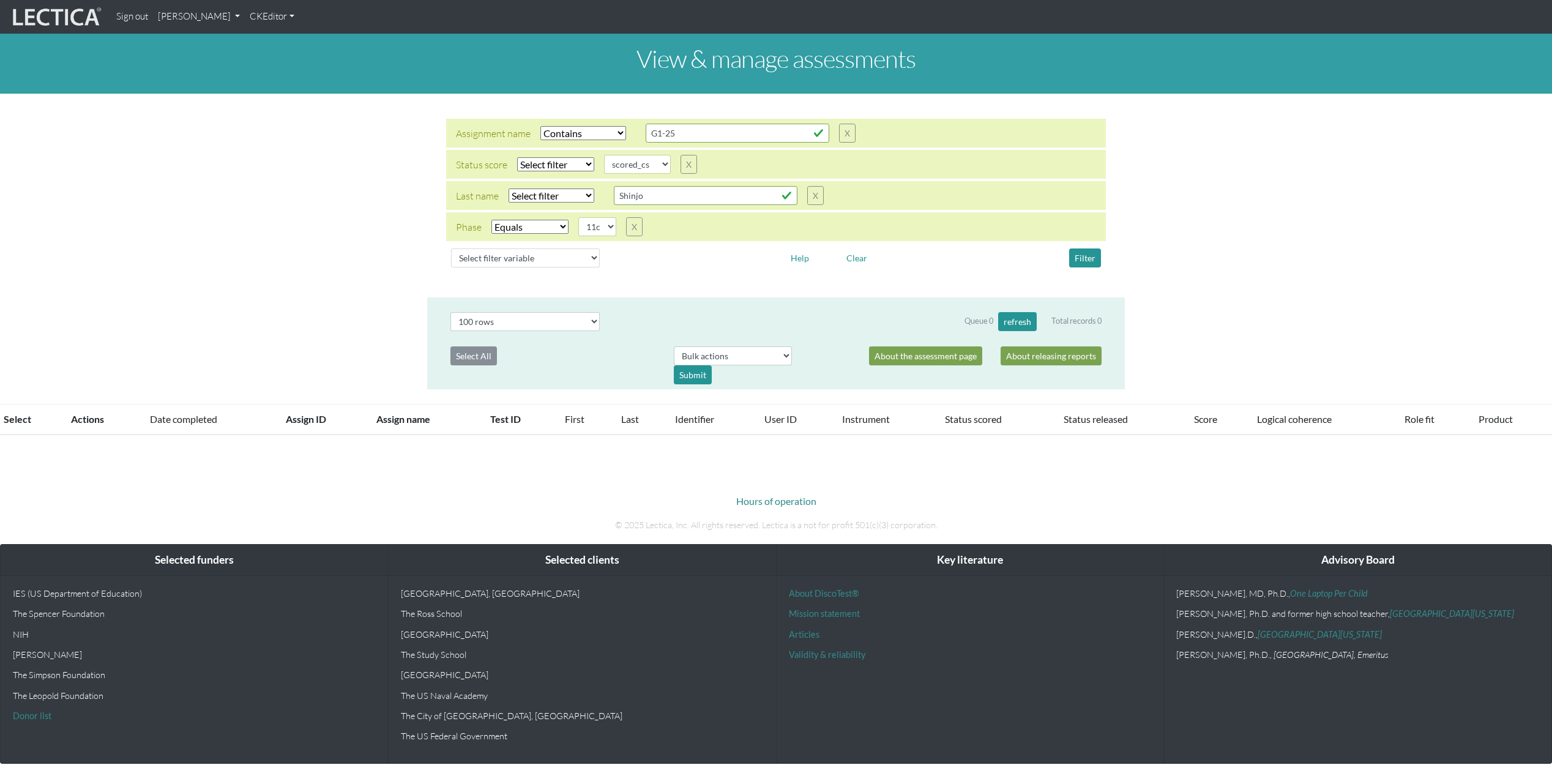
scroll to position [345, 0]
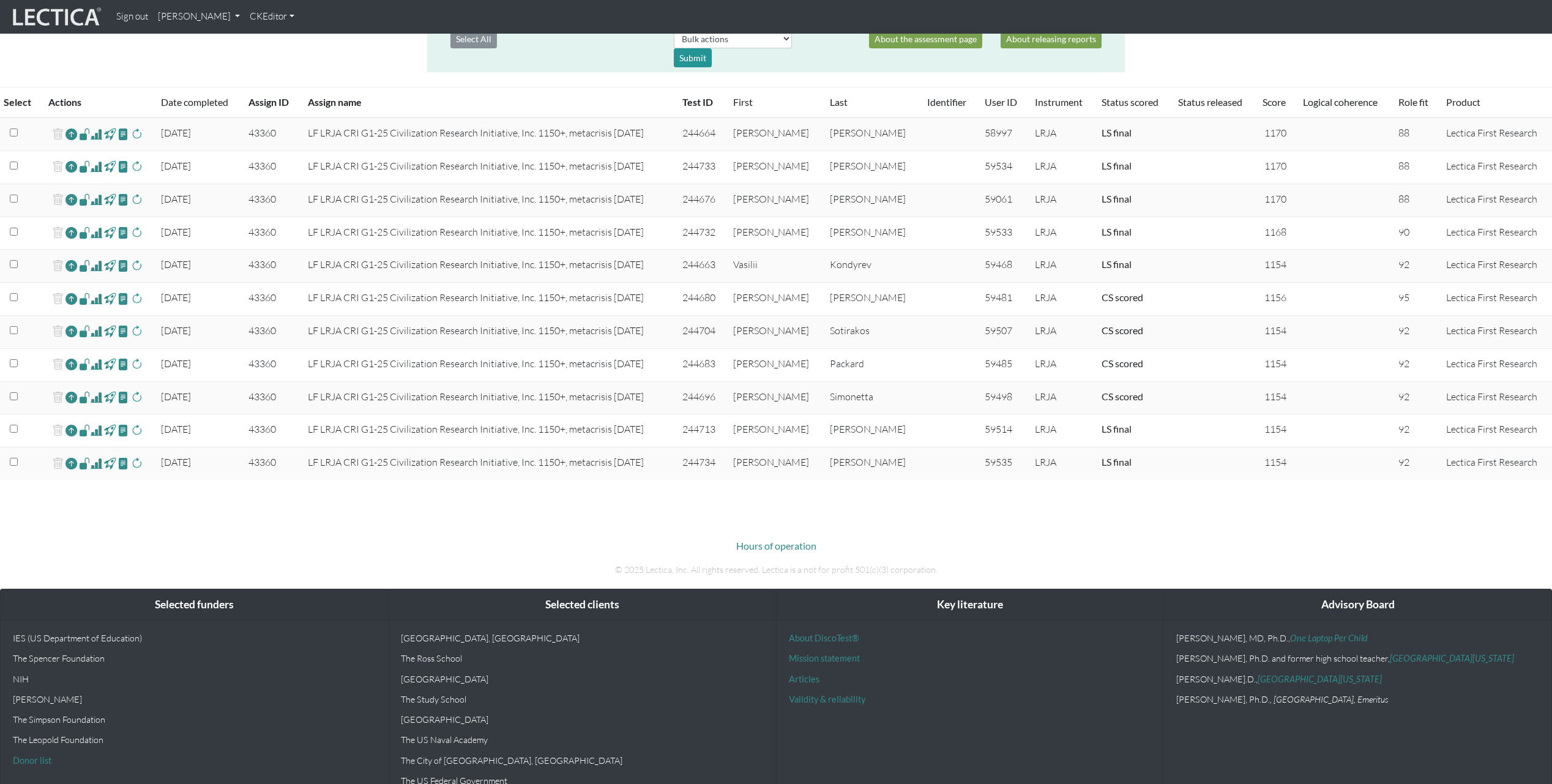
click at [101, 299] on span at bounding box center [96, 298] width 12 height 14
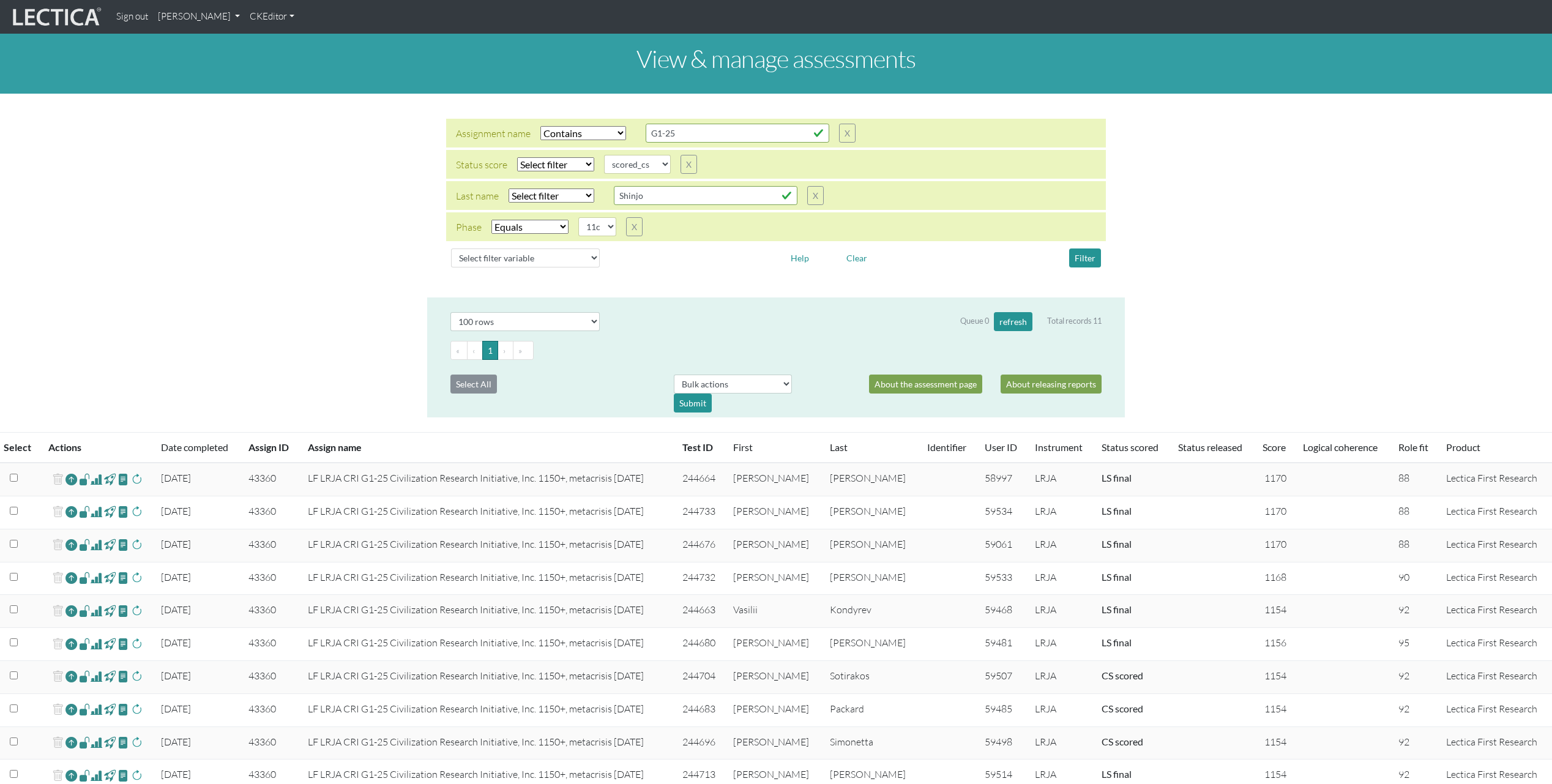
select select "icontains"
select select
select select "scored_cs"
select select "11c"
select select "100"
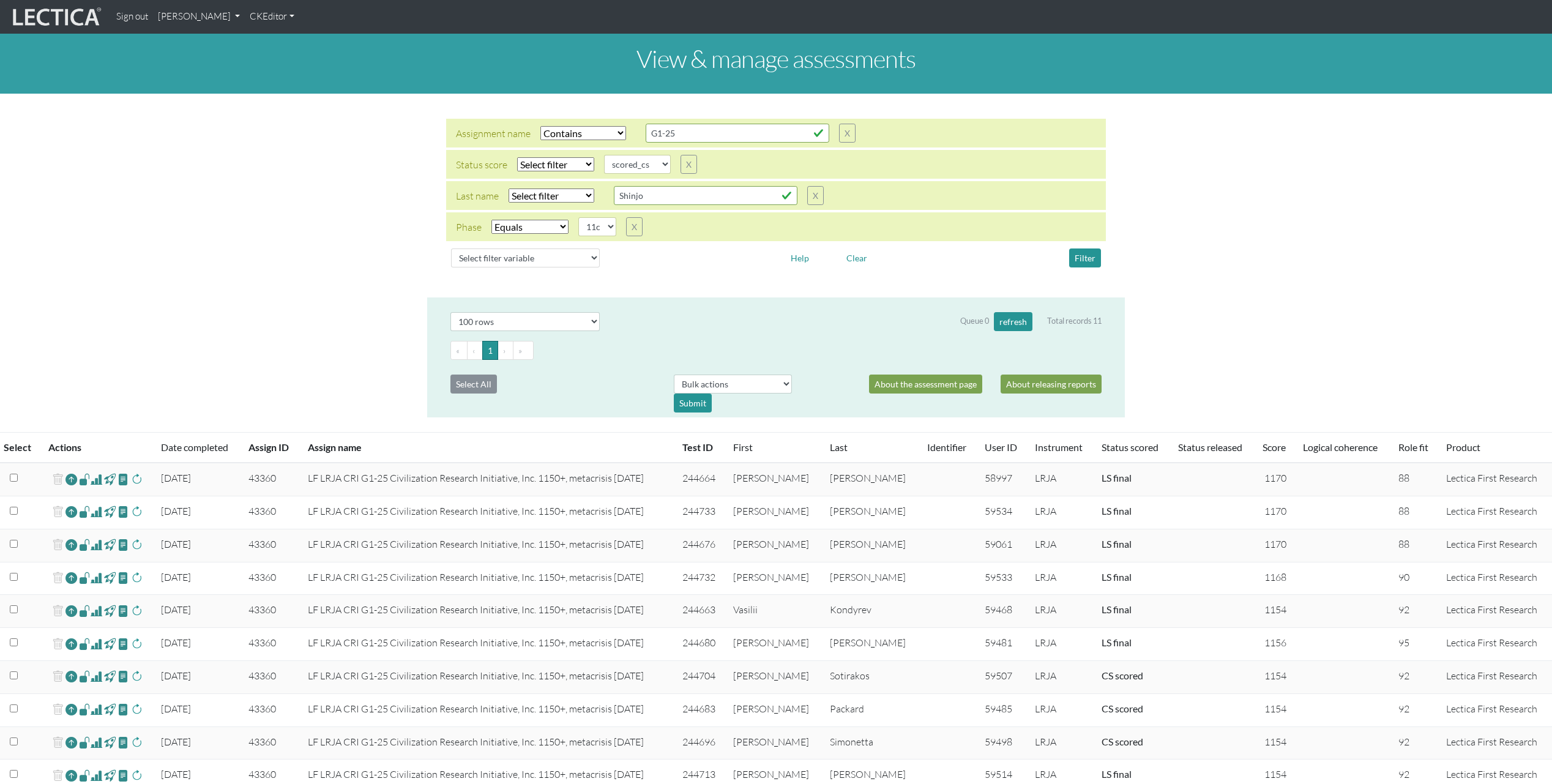
scroll to position [341, 0]
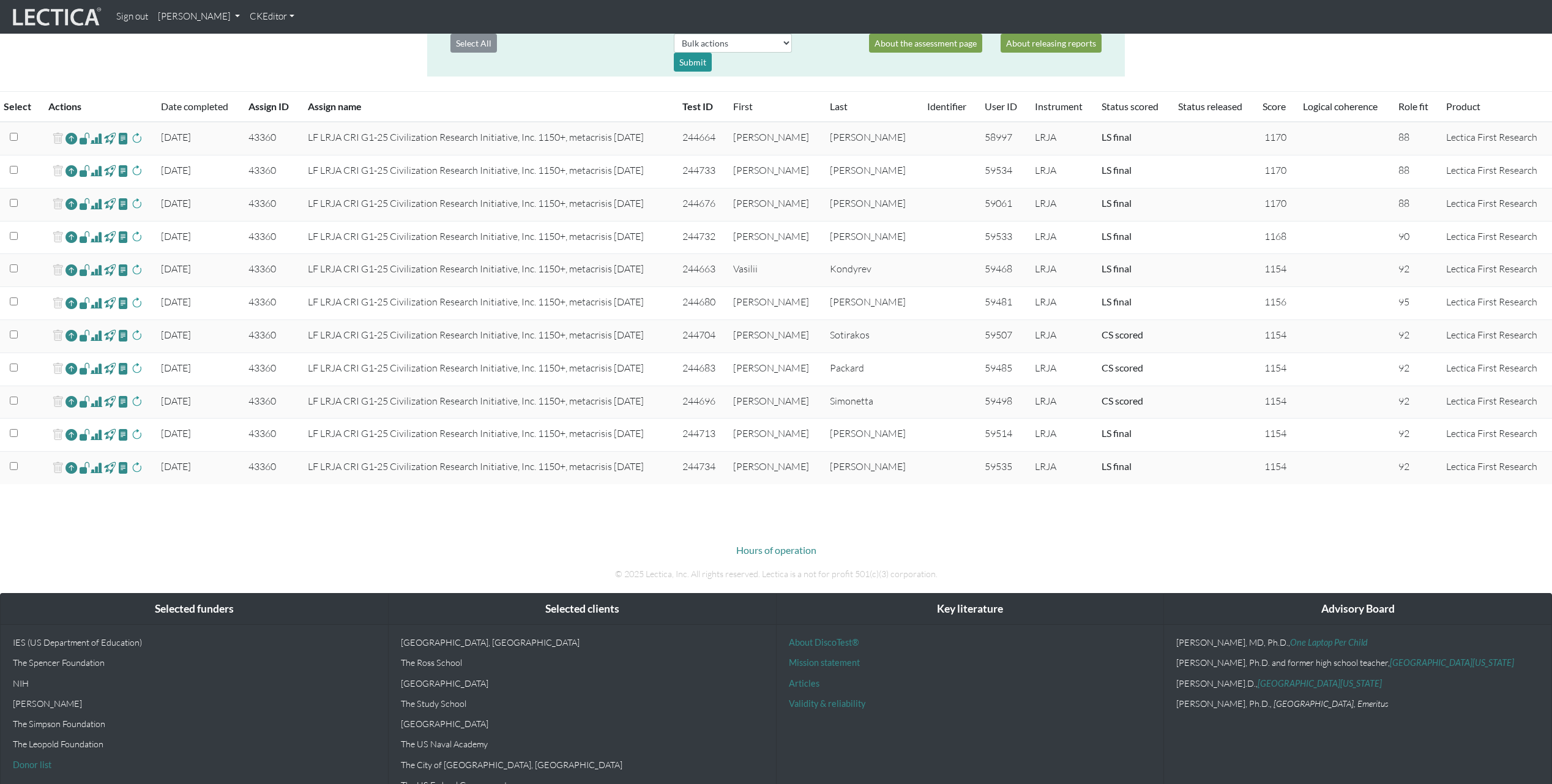
click at [101, 336] on span at bounding box center [96, 336] width 12 height 14
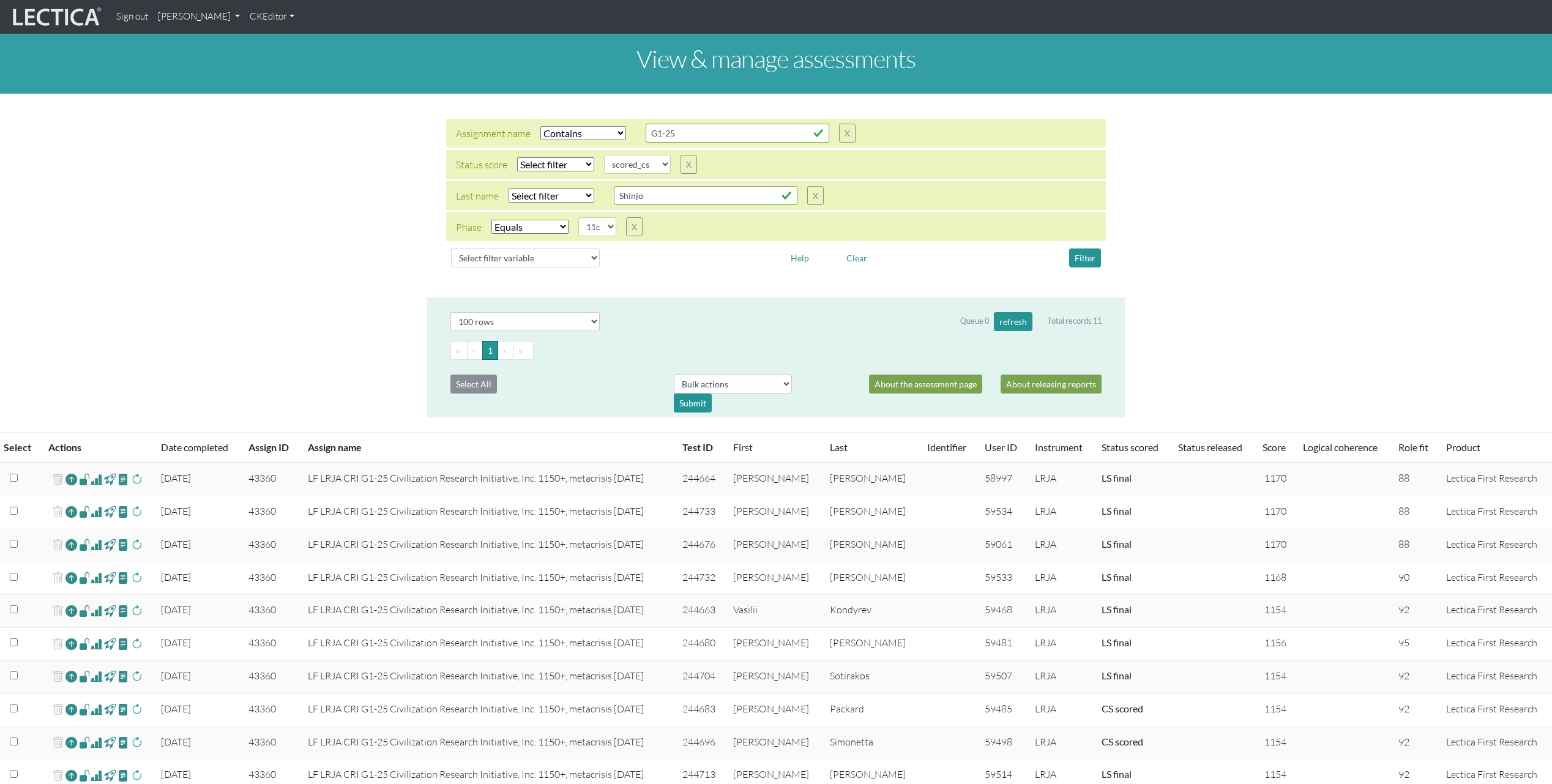
select select "icontains"
select select
select select "scored_cs"
select select "11c"
select select "100"
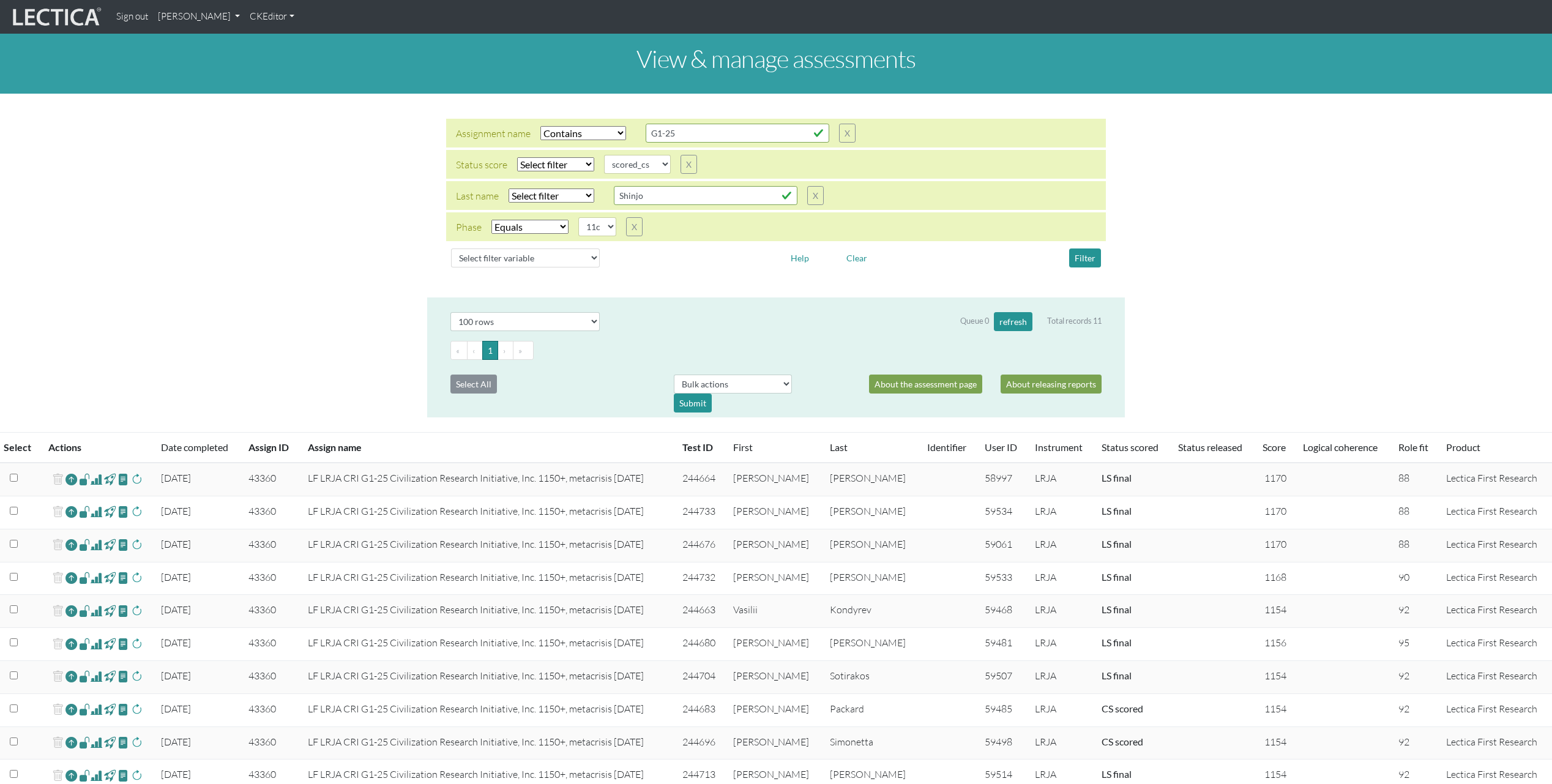
scroll to position [341, 0]
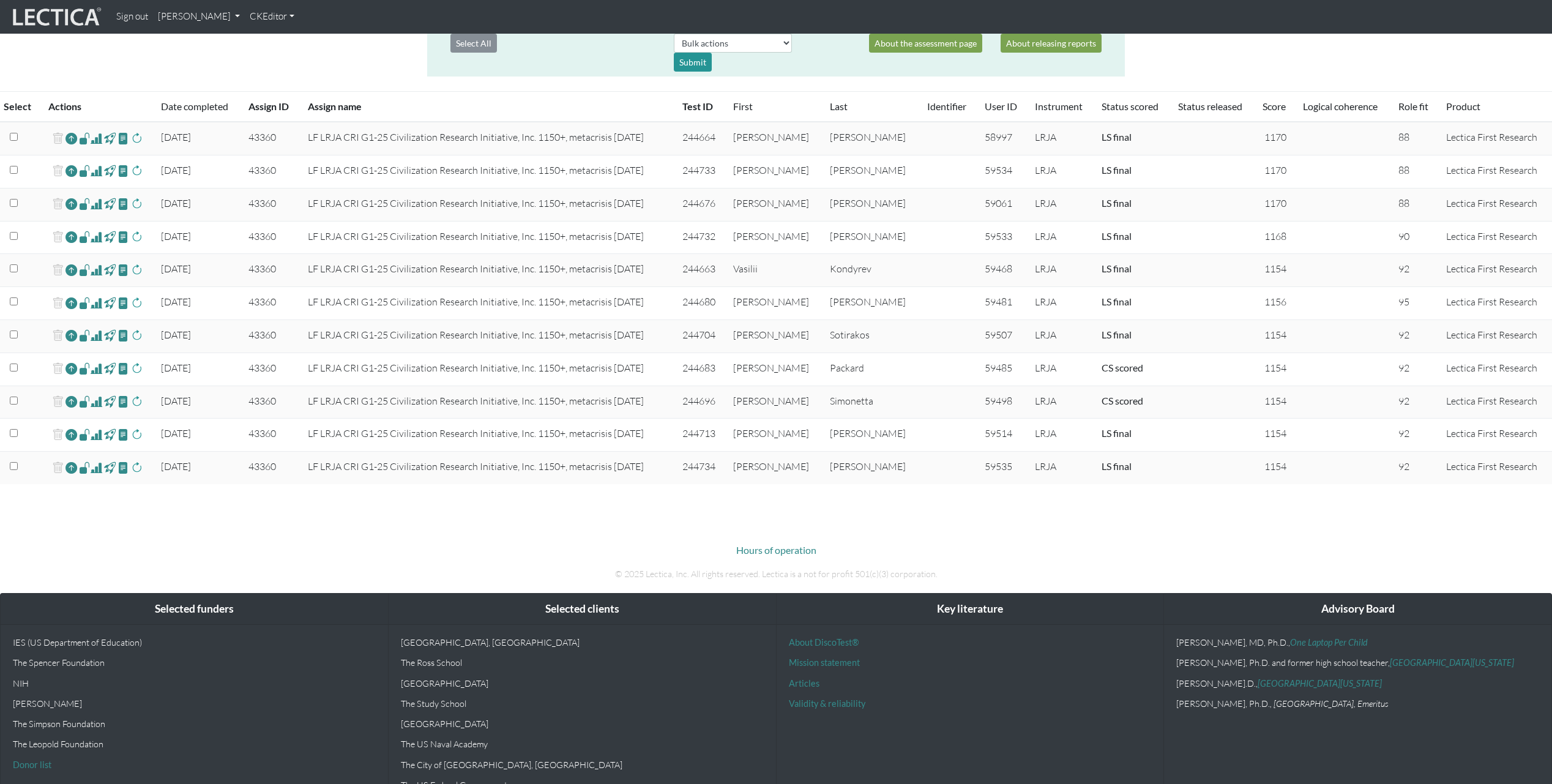
click at [99, 369] on span at bounding box center [96, 369] width 12 height 14
click at [100, 402] on span at bounding box center [96, 402] width 12 height 14
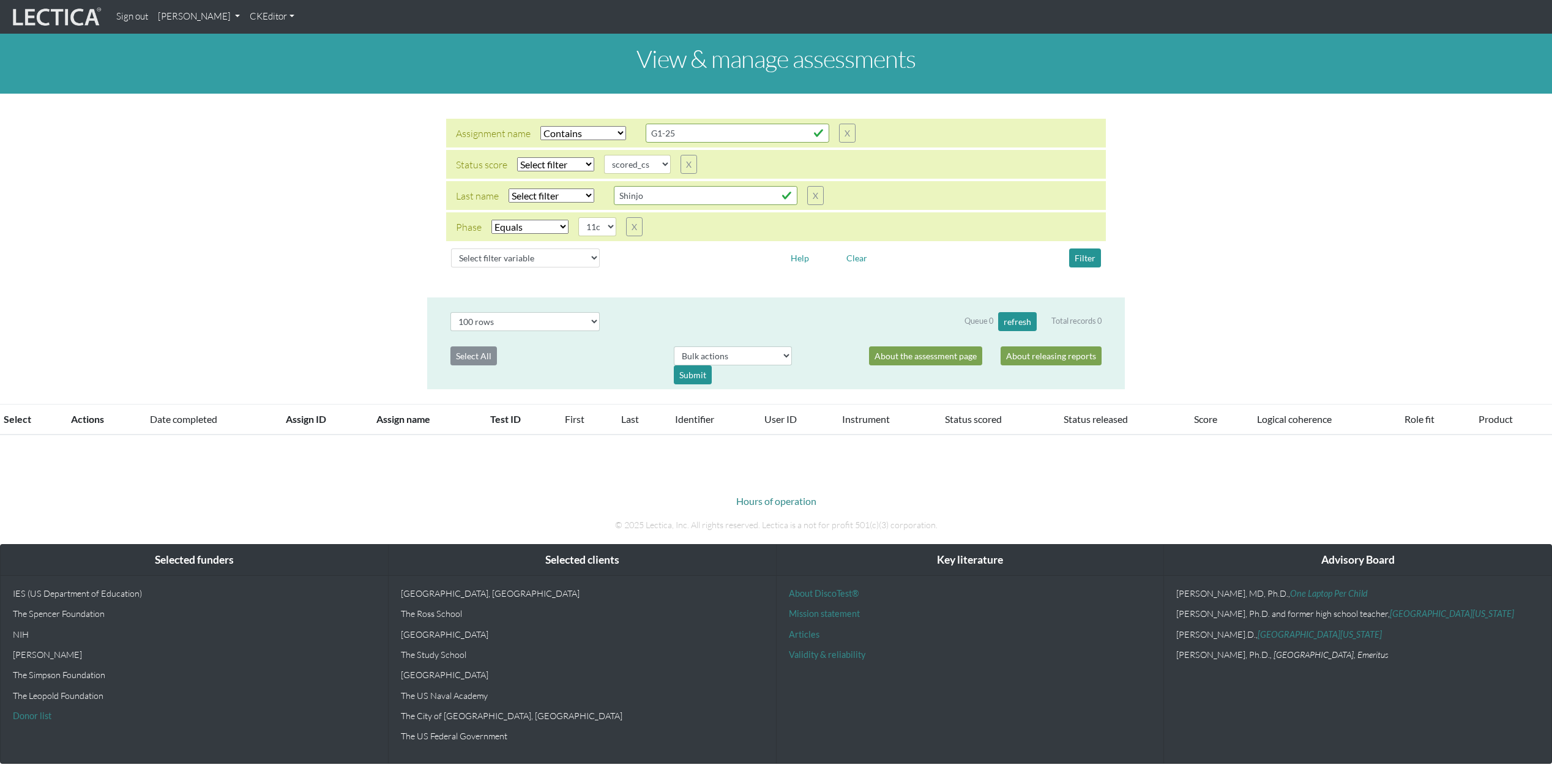
select select "icontains"
select select
select select "scored_cs"
select select "11c"
select select "100"
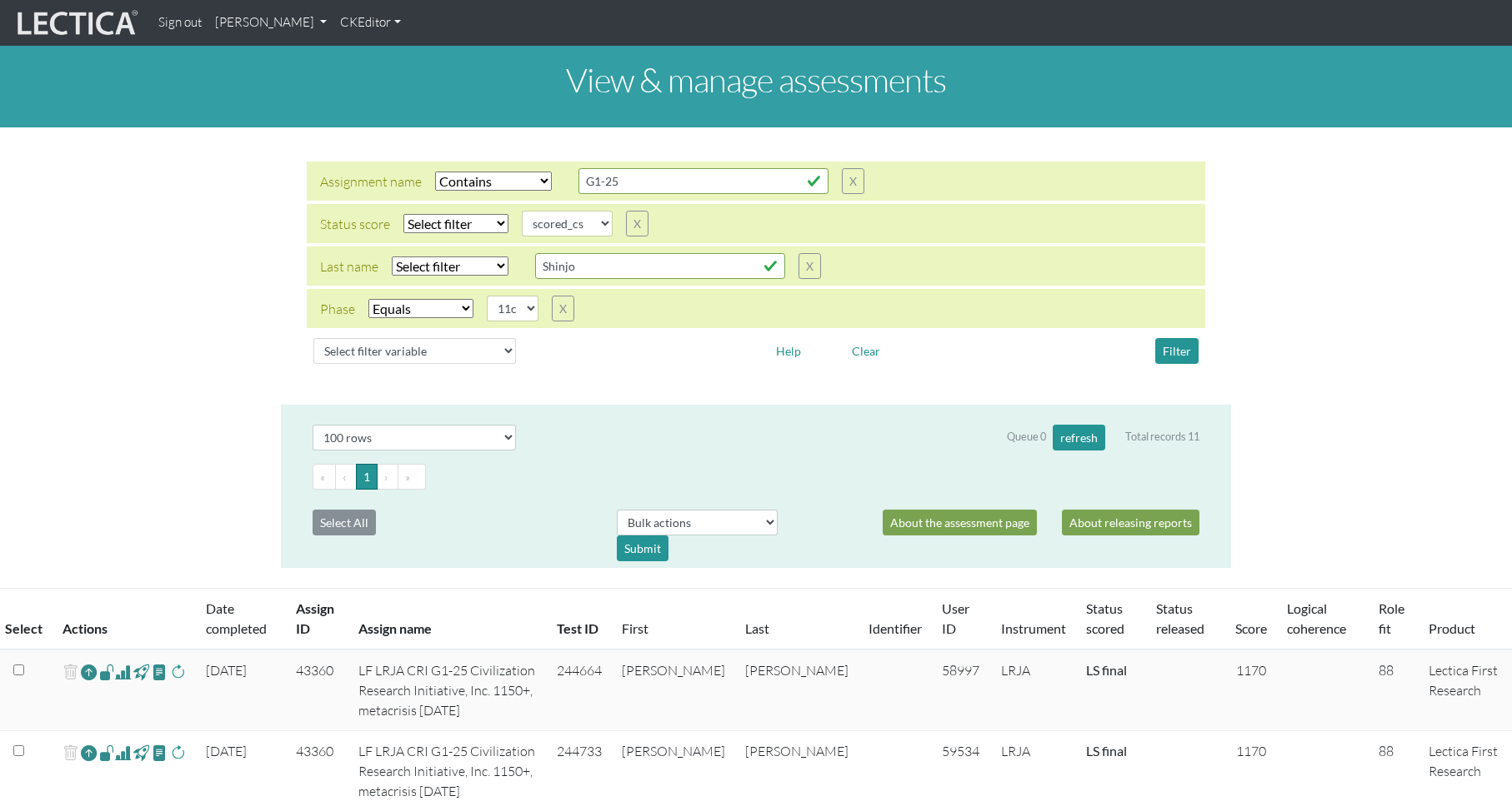
click at [1378, 630] on link "Role fit" at bounding box center [1391, 618] width 25 height 36
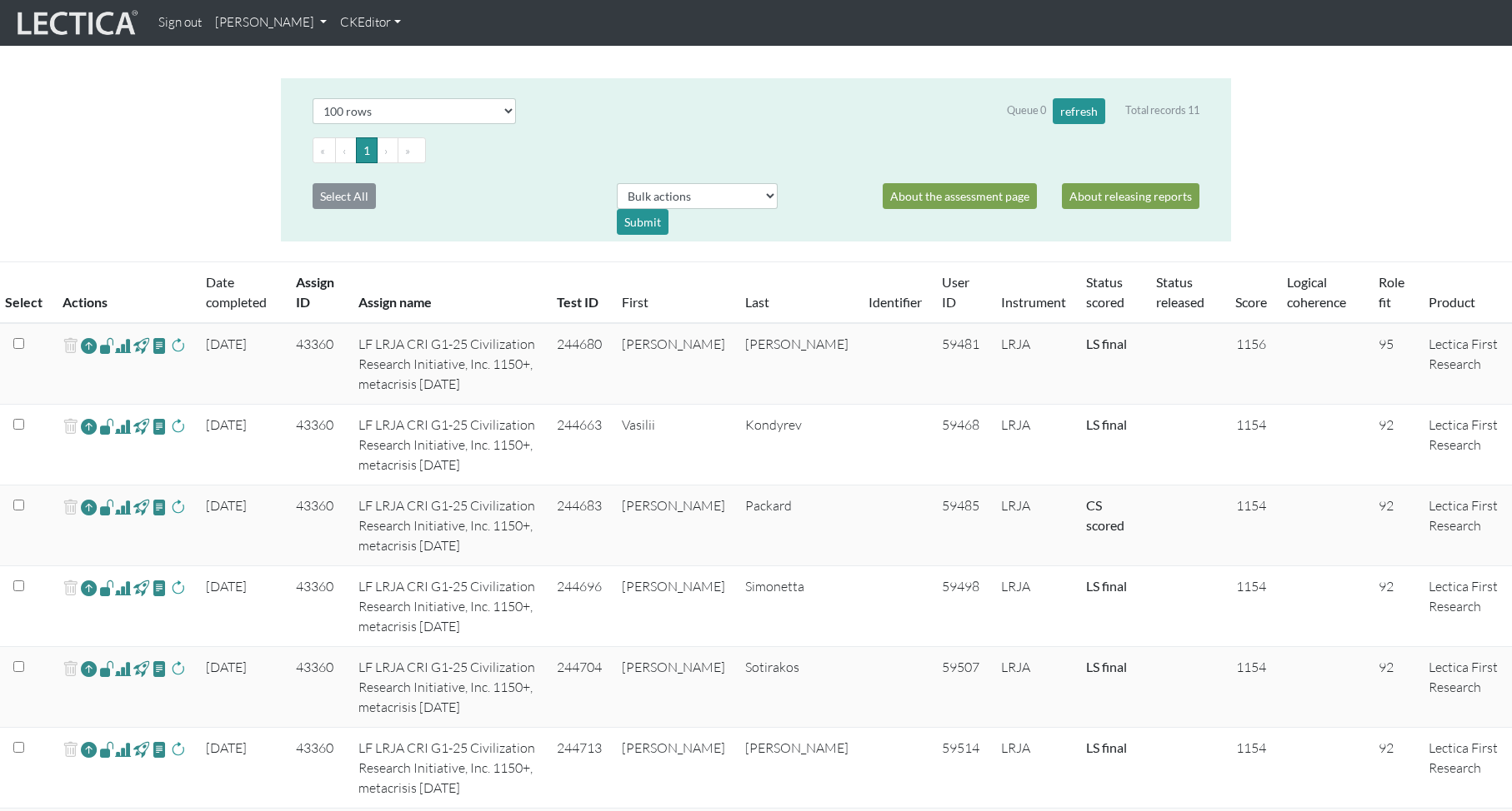
scroll to position [254, 0]
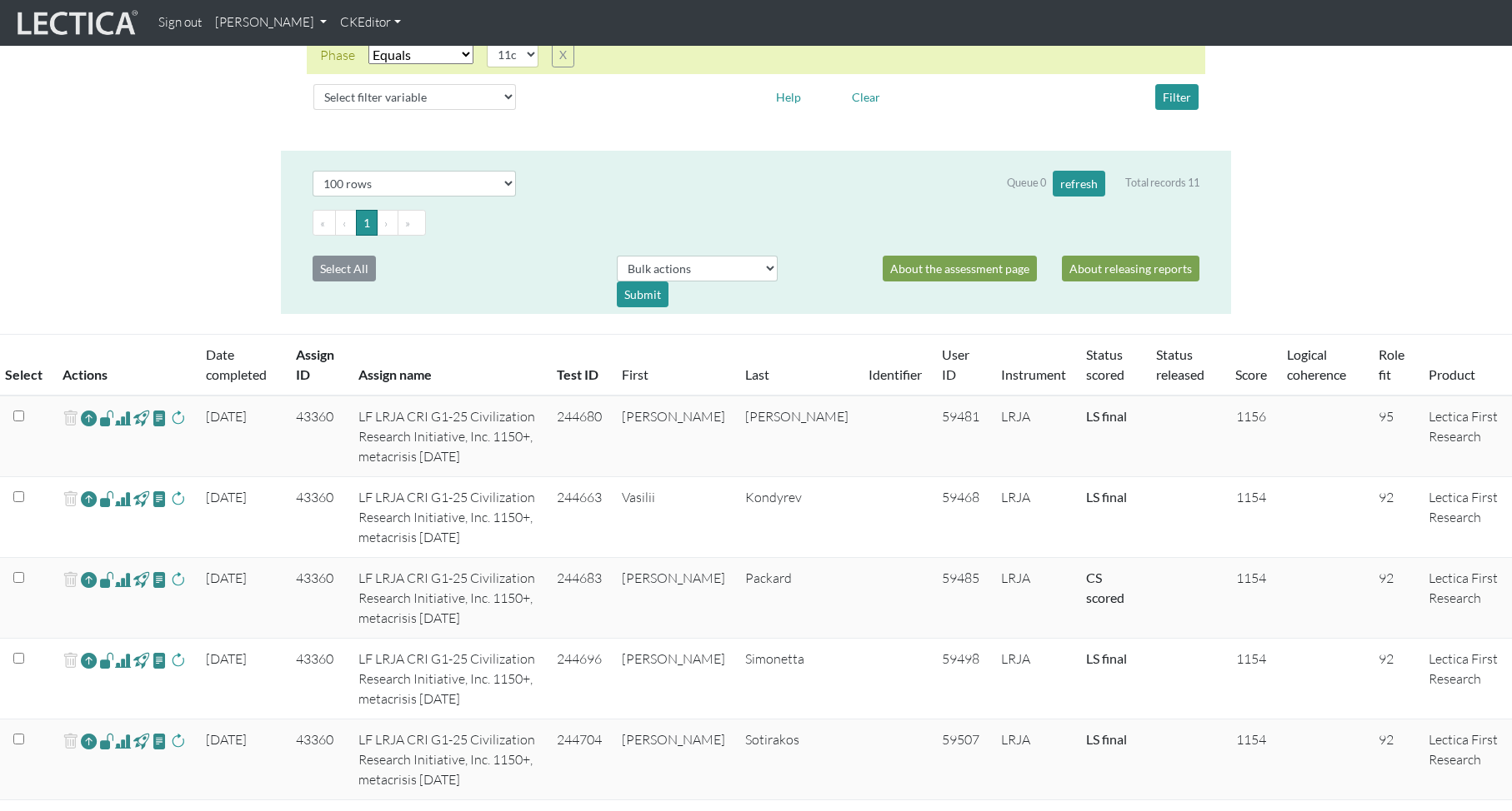
click at [1375, 363] on th "Role fit" at bounding box center [1393, 365] width 50 height 62
click at [1378, 353] on link "Role fit" at bounding box center [1391, 364] width 25 height 36
click at [1378, 355] on link "Role fit" at bounding box center [1391, 364] width 25 height 36
click at [1381, 354] on link "Role fit" at bounding box center [1391, 364] width 25 height 36
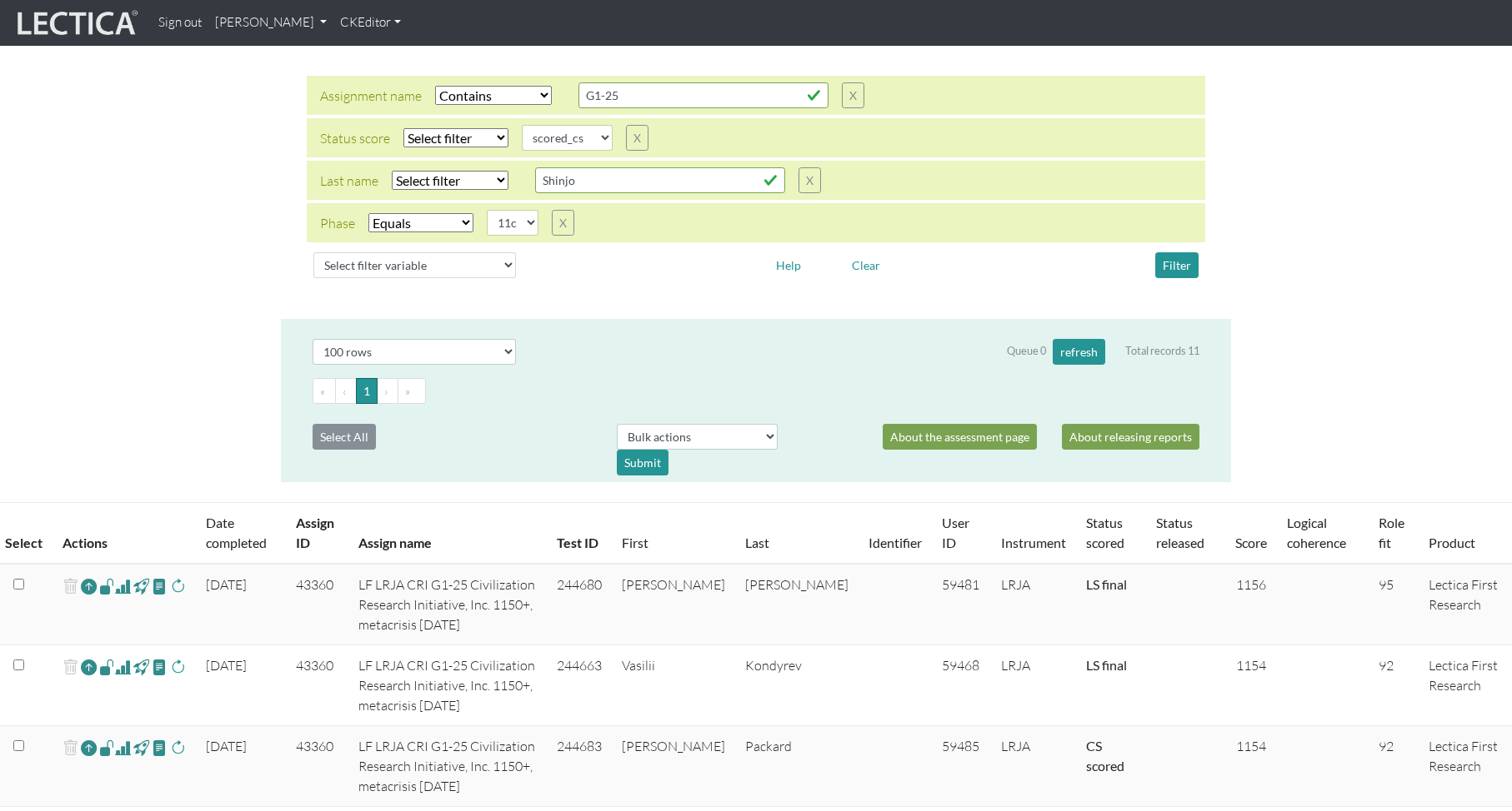
scroll to position [0, 0]
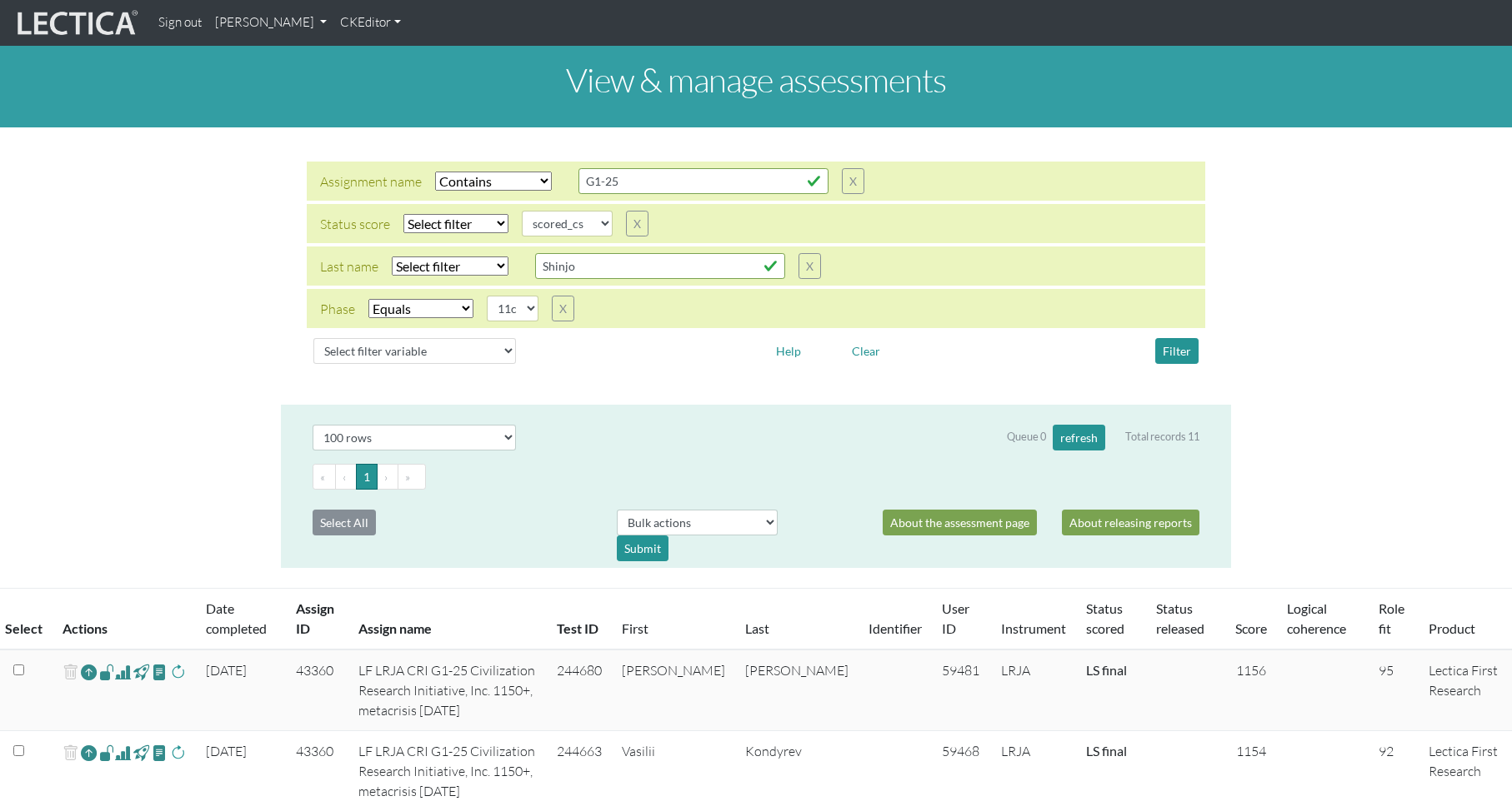
click at [401, 305] on select "Select filter Equals Does not equal" at bounding box center [420, 309] width 105 height 20
click at [368, 299] on select "Select filter Equals Does not equal" at bounding box center [420, 309] width 105 height 20
click at [1171, 350] on button "Filter" at bounding box center [1176, 351] width 43 height 25
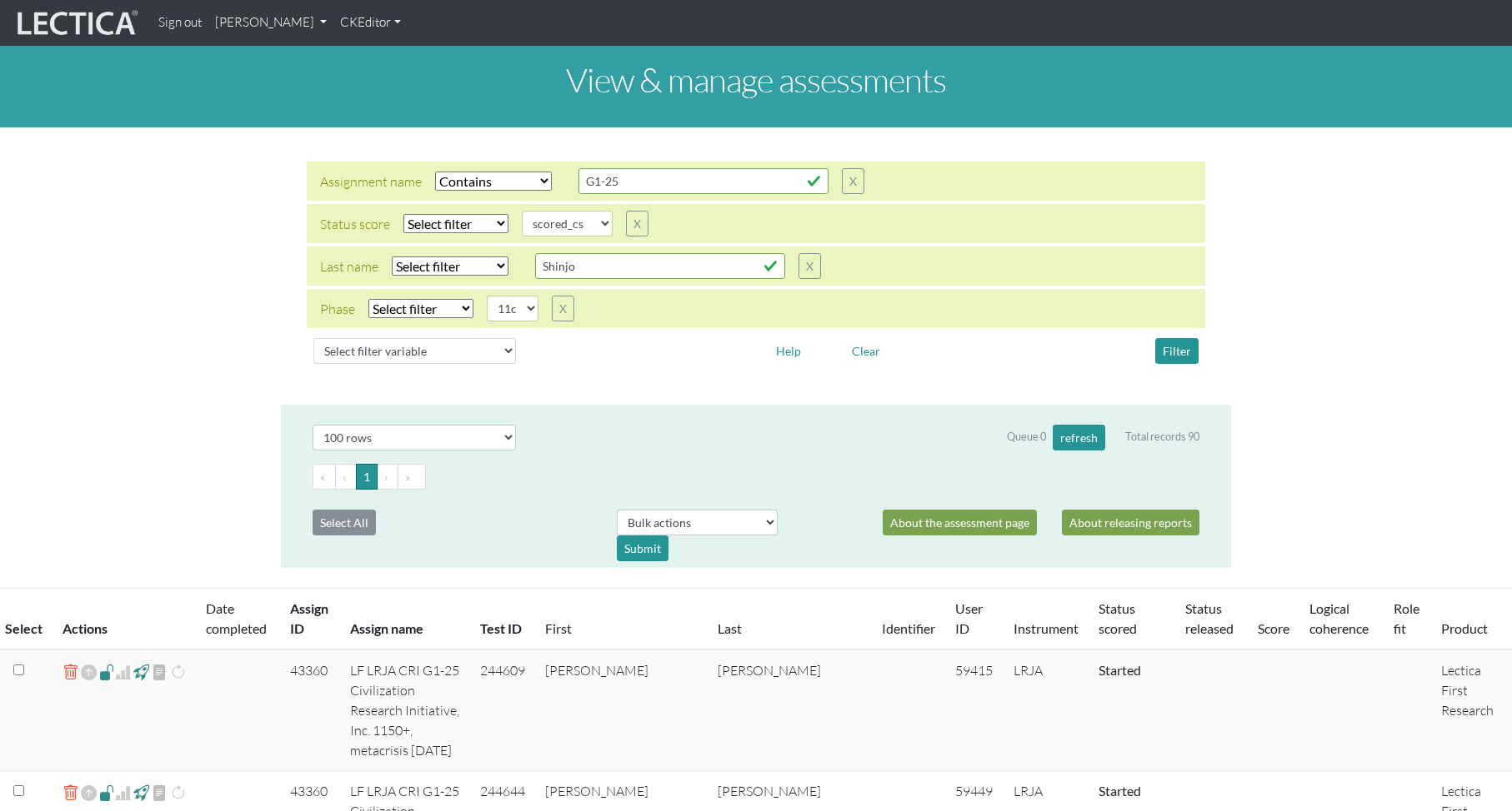
click at [418, 305] on select "Select filter Equals Does not equal" at bounding box center [420, 309] width 105 height 20
select select "iexact"
click at [368, 299] on select "Select filter Equals Does not equal" at bounding box center [420, 309] width 105 height 20
click at [397, 303] on select "Select filter Equals Does not equal" at bounding box center [420, 309] width 105 height 20
click at [1182, 354] on button "Filter" at bounding box center [1176, 351] width 43 height 25
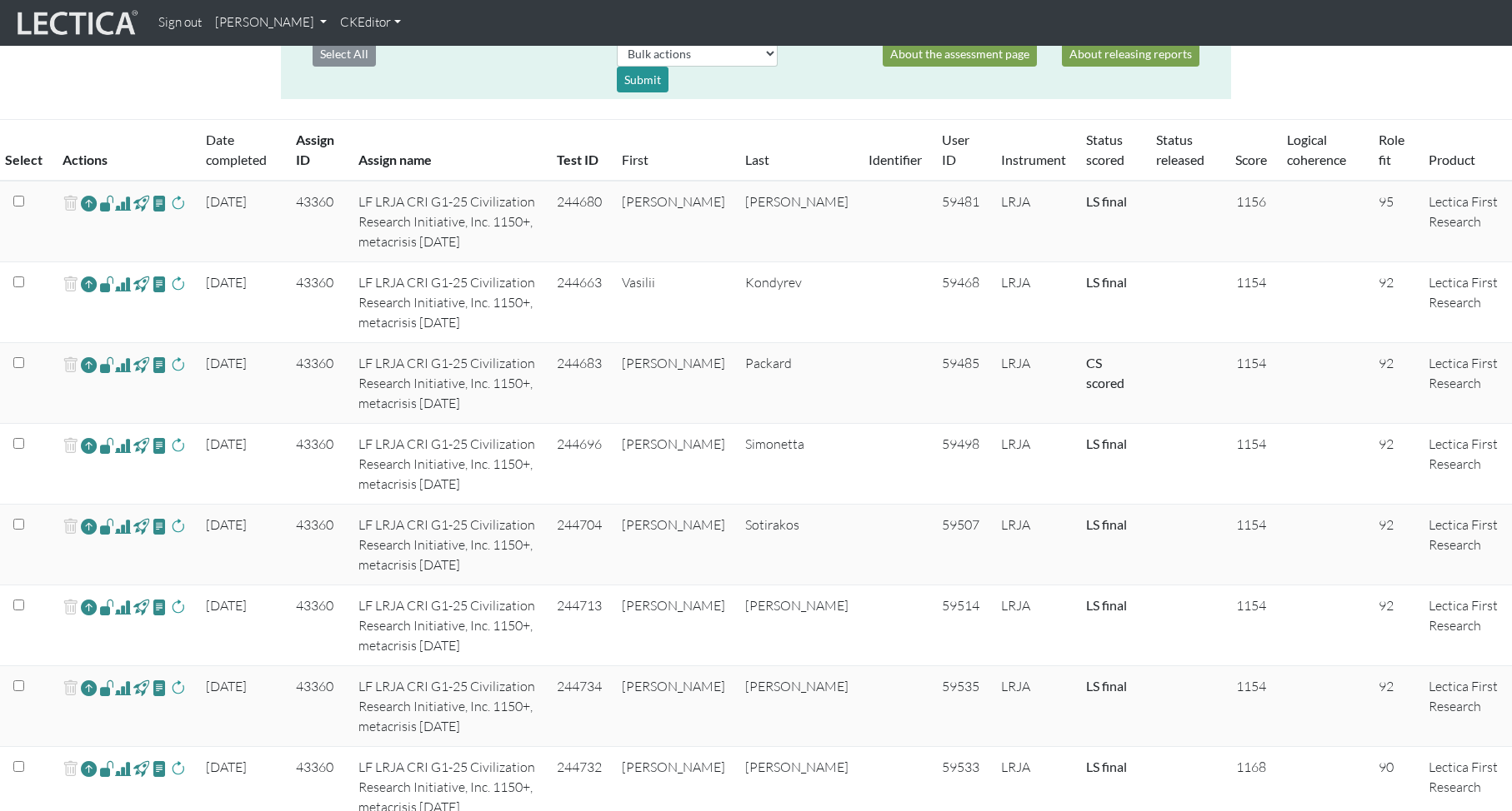
scroll to position [464, 0]
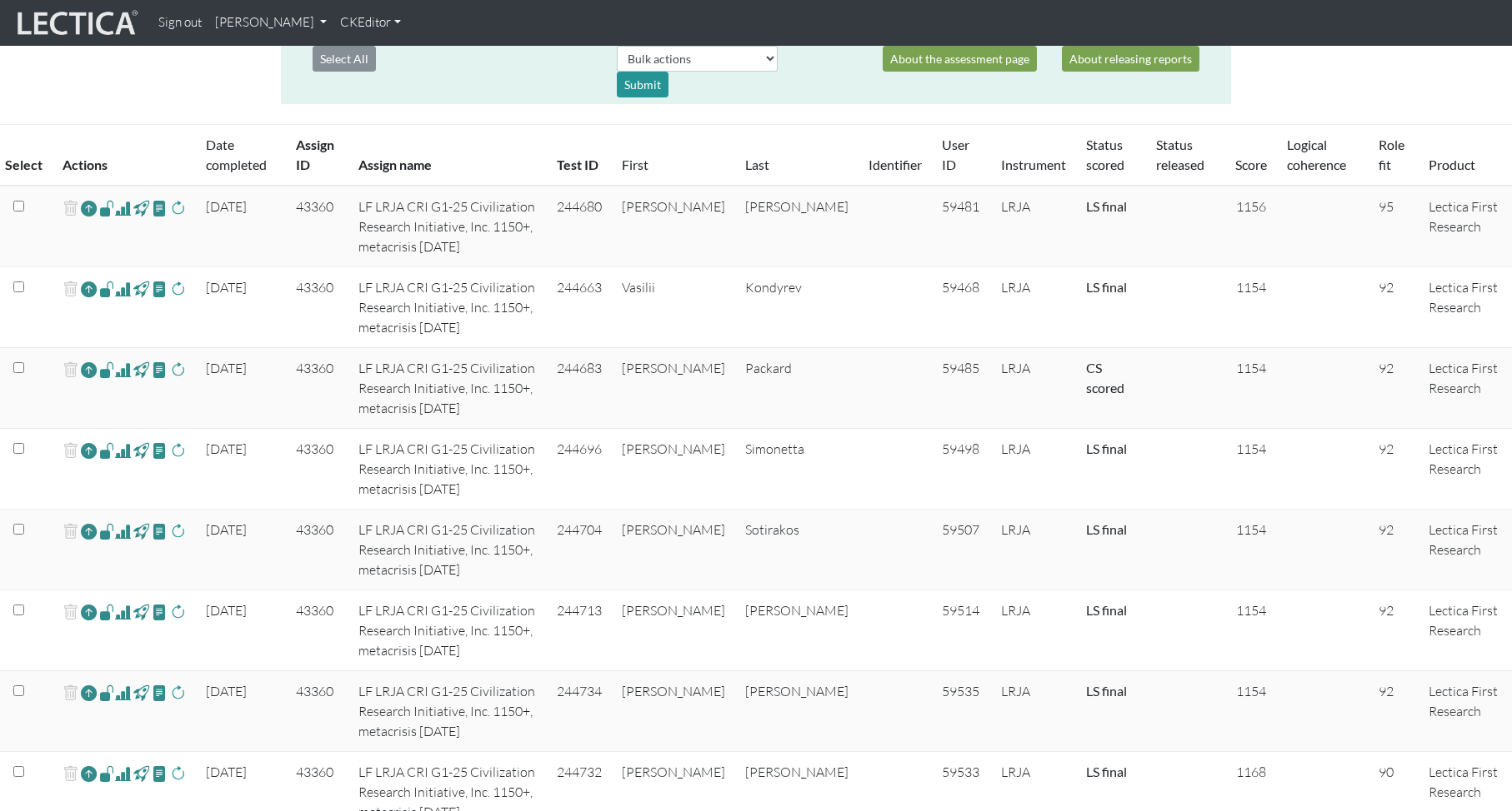
click at [1235, 161] on link "Score" at bounding box center [1251, 164] width 31 height 16
click at [1235, 165] on link "Score" at bounding box center [1251, 164] width 31 height 16
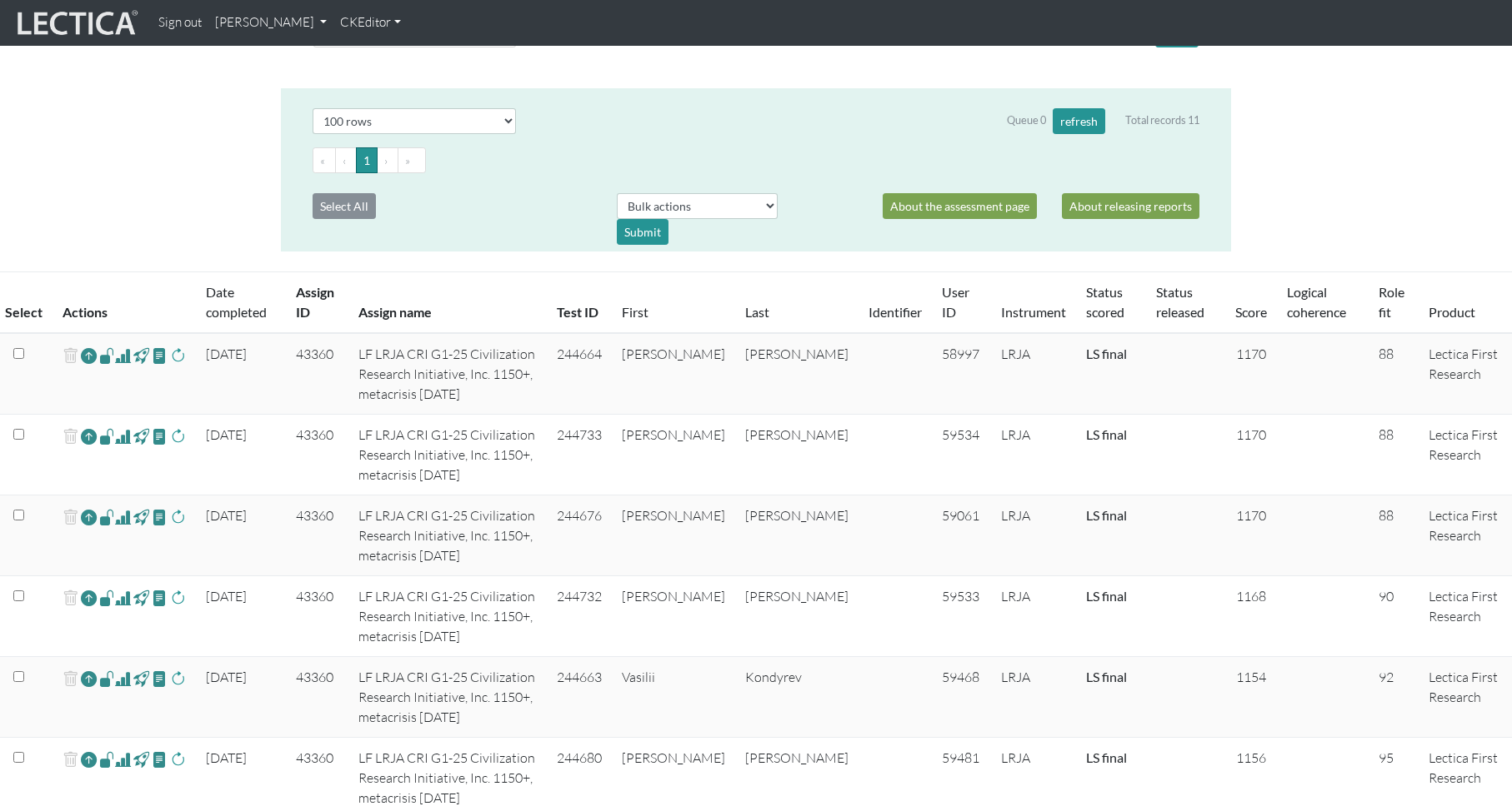
scroll to position [284, 0]
